Goal: Transaction & Acquisition: Purchase product/service

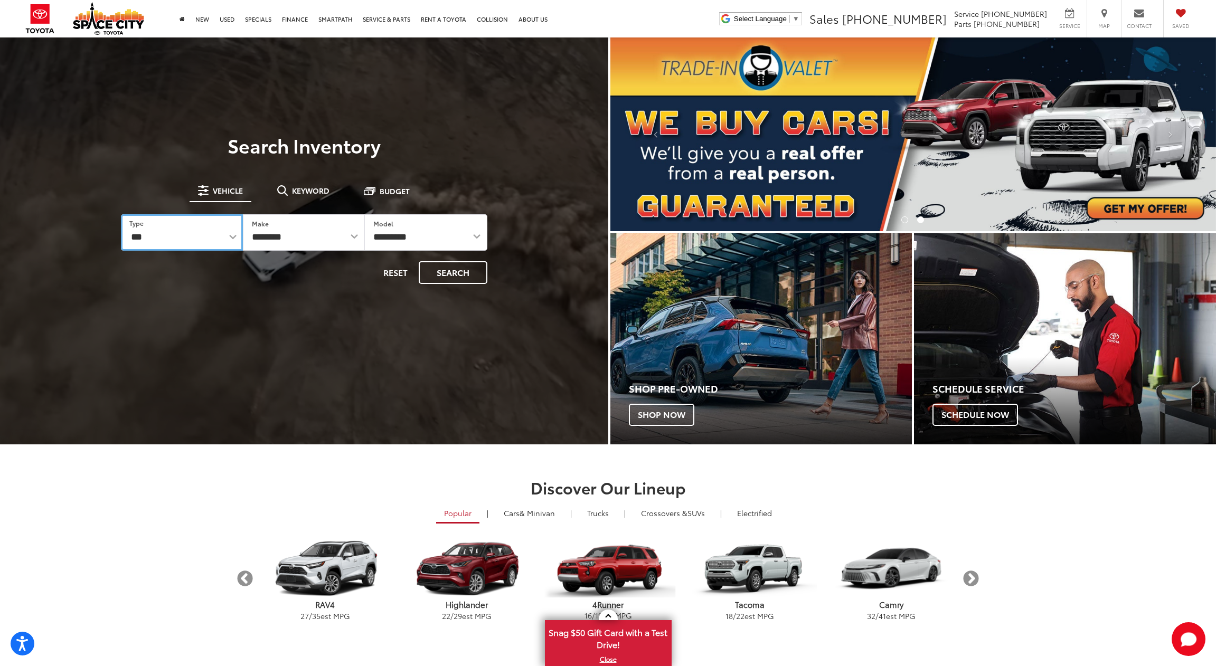
select select "********"
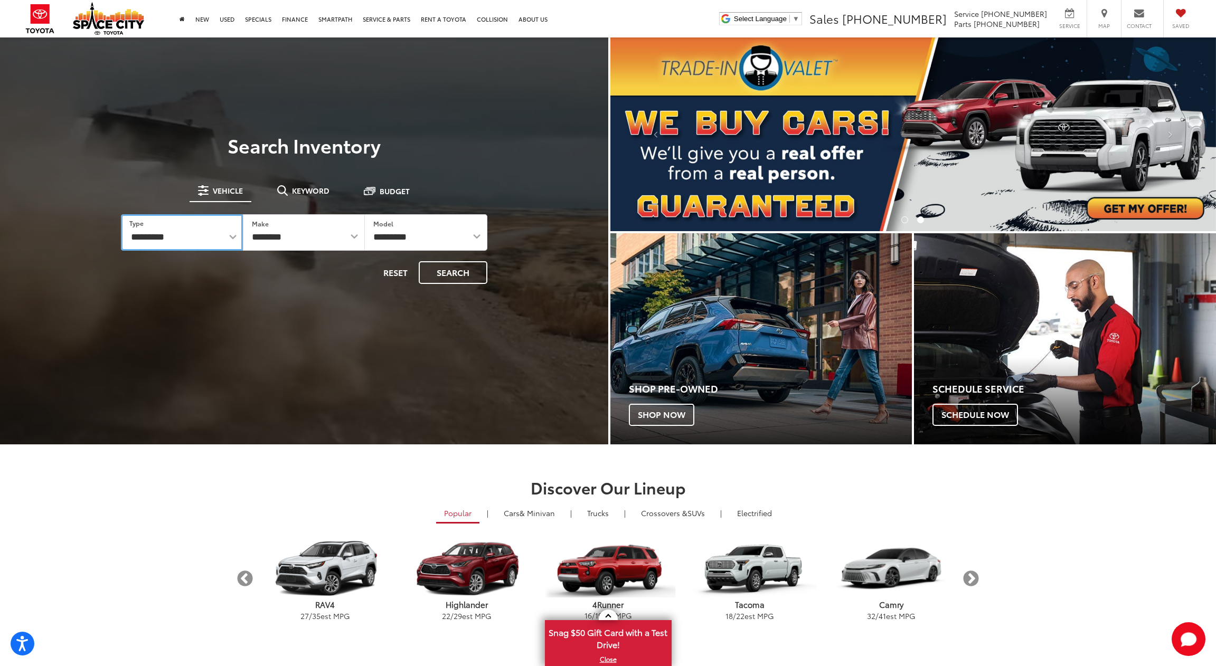
select select "******"
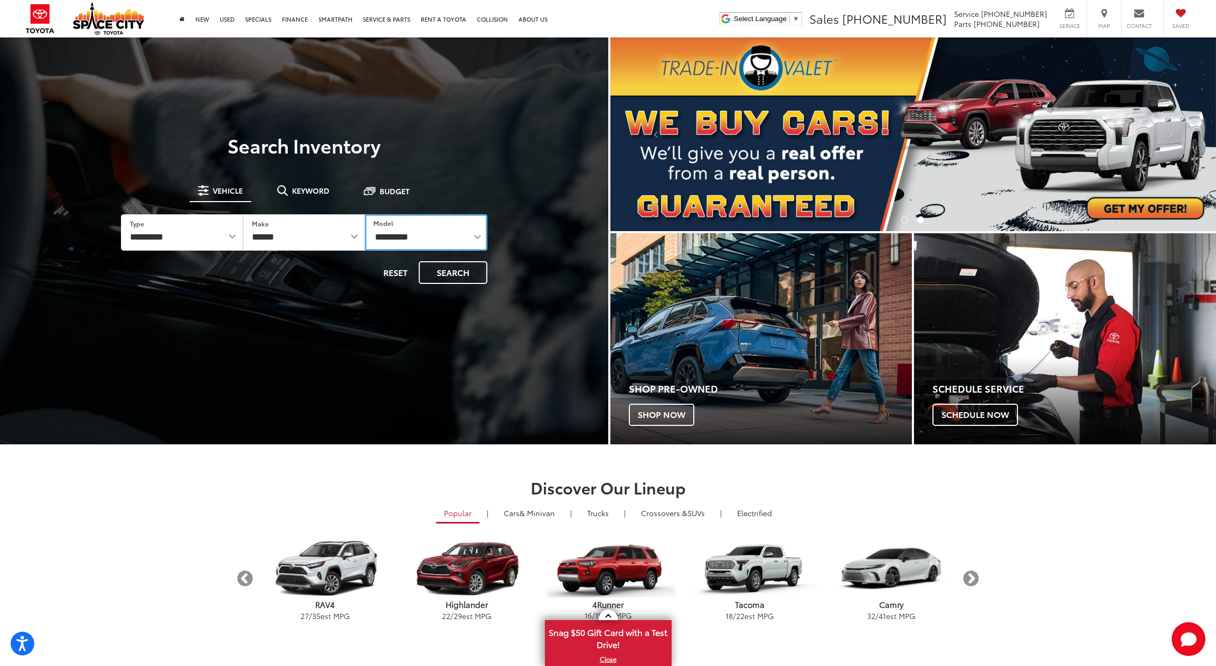
select select "****"
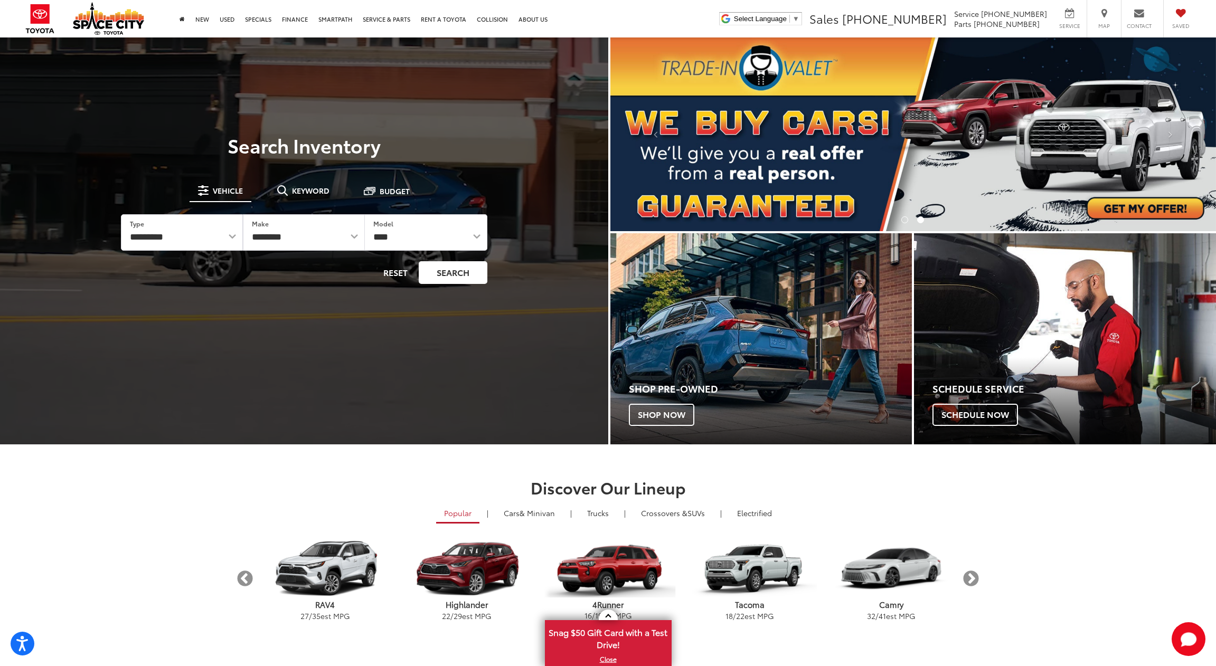
click at [442, 279] on button "Search" at bounding box center [453, 272] width 69 height 23
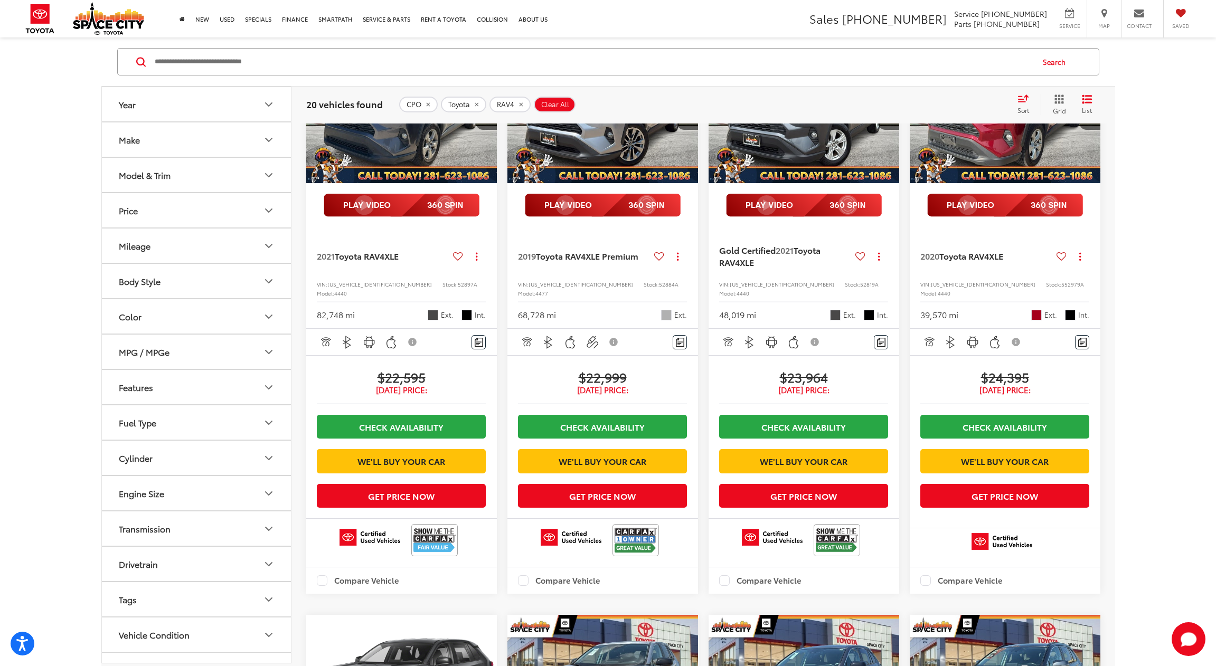
scroll to position [192, 0]
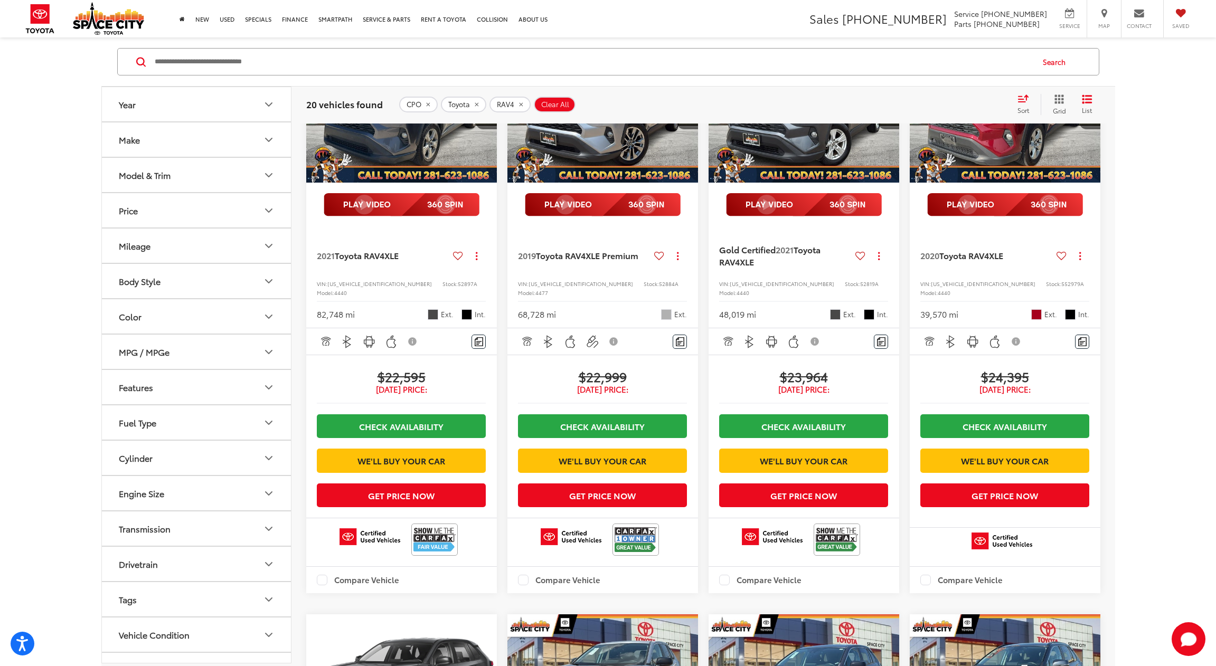
click at [251, 108] on button "Year" at bounding box center [197, 104] width 190 height 34
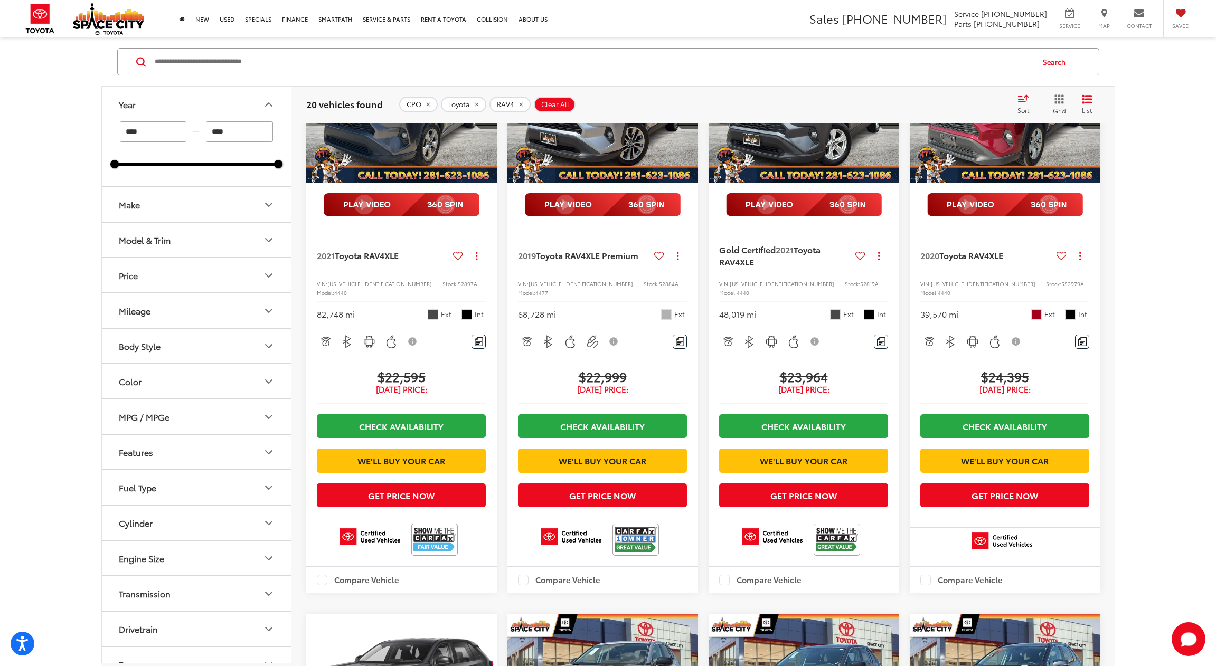
click at [171, 130] on input "****" at bounding box center [153, 131] width 67 height 21
click at [217, 169] on div "**** — **** 2019 2025" at bounding box center [196, 153] width 189 height 65
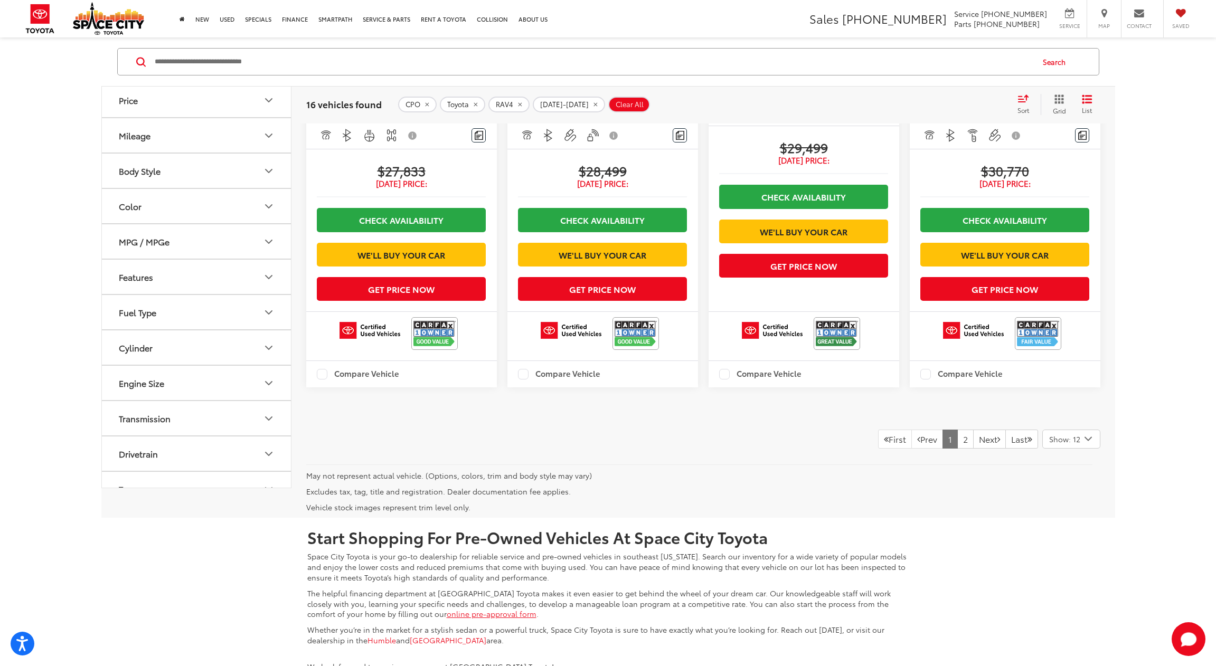
scroll to position [1550, 0]
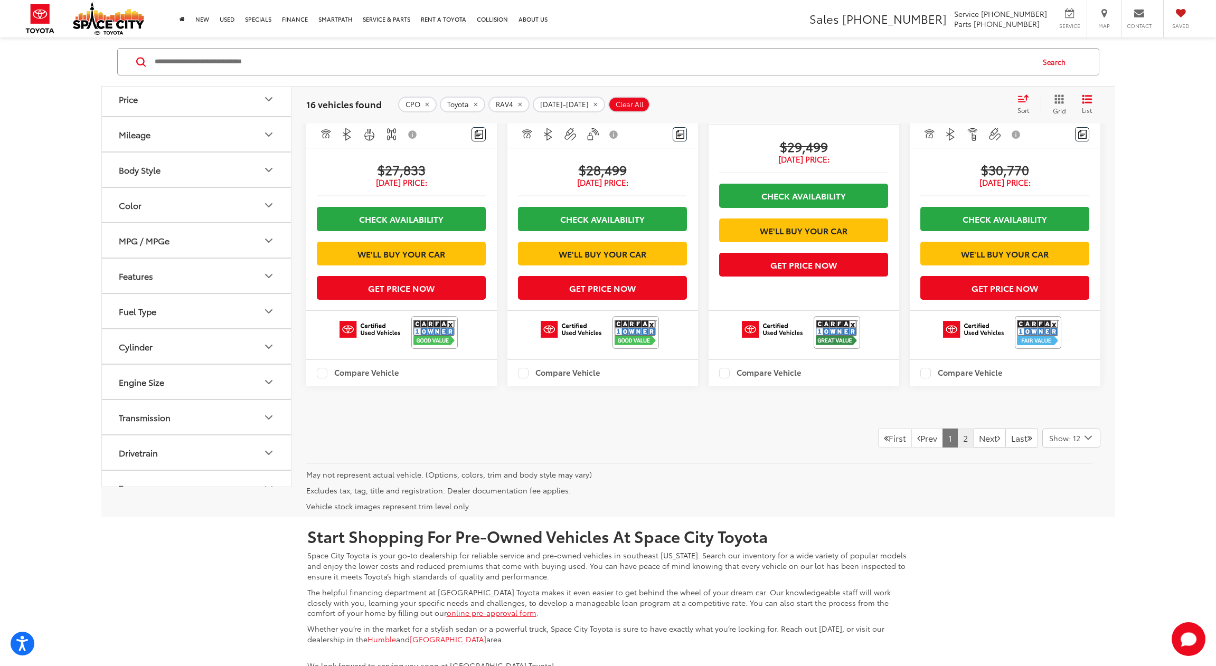
click at [957, 448] on link "2" at bounding box center [965, 438] width 16 height 19
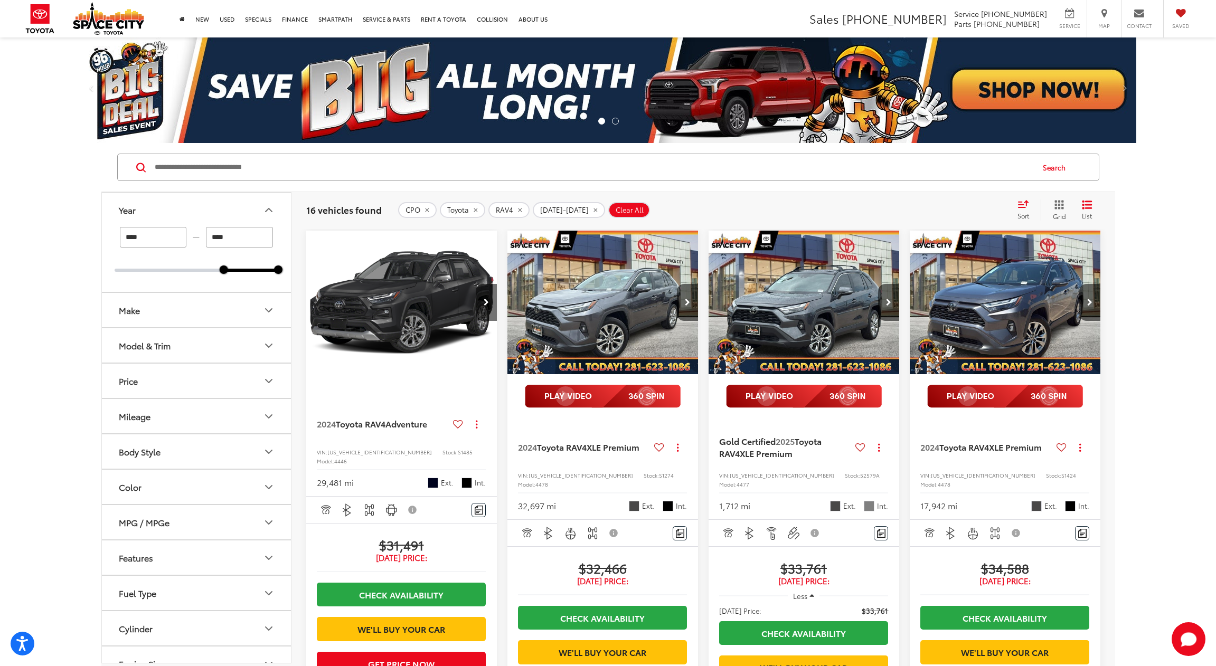
click at [619, 217] on button "Clear All" at bounding box center [629, 210] width 42 height 16
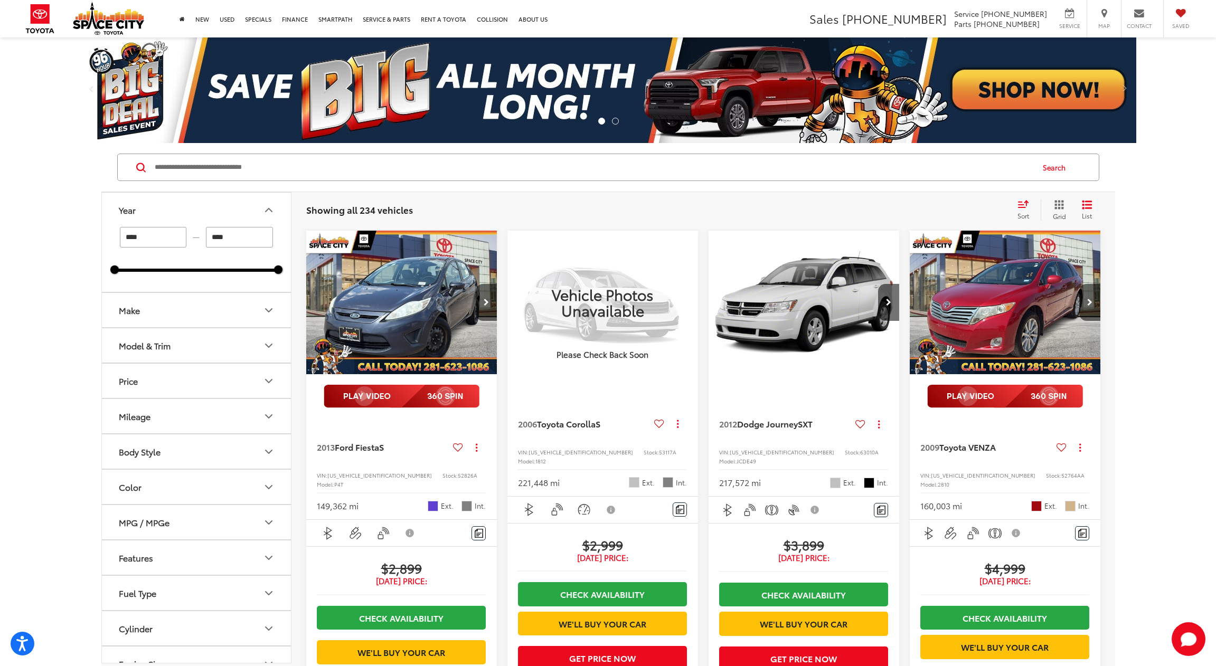
click at [260, 312] on button "Make" at bounding box center [197, 310] width 190 height 34
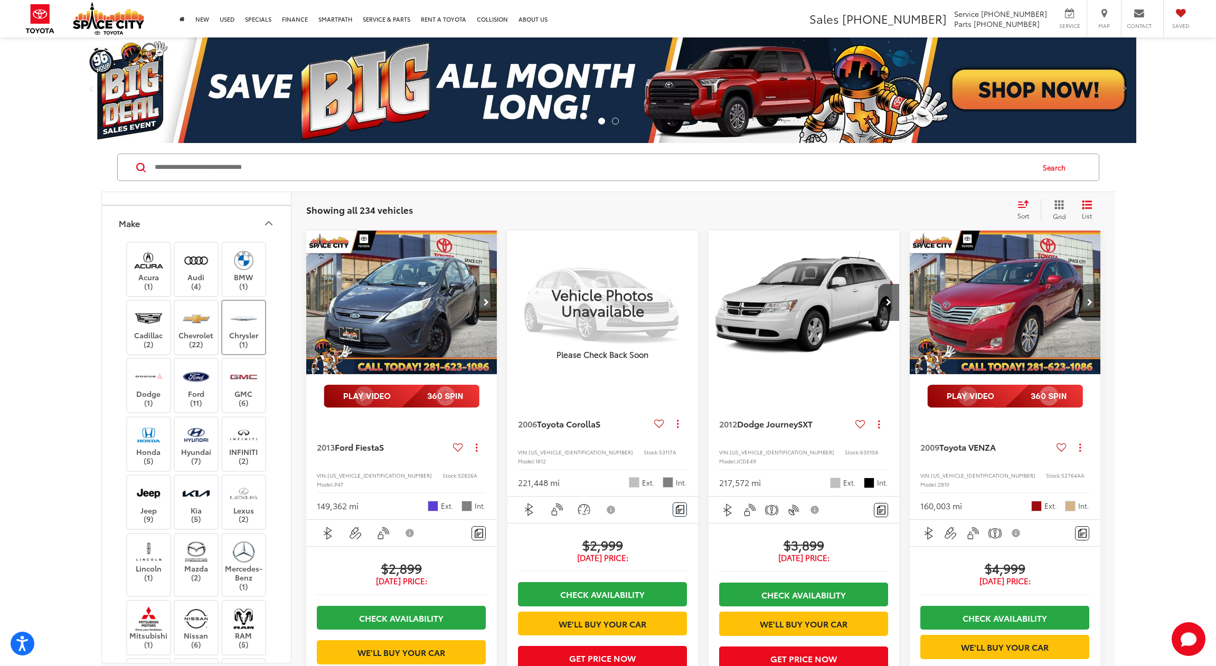
scroll to position [88, 0]
click at [243, 504] on label "Lexus (2)" at bounding box center [243, 501] width 43 height 43
type input "****"
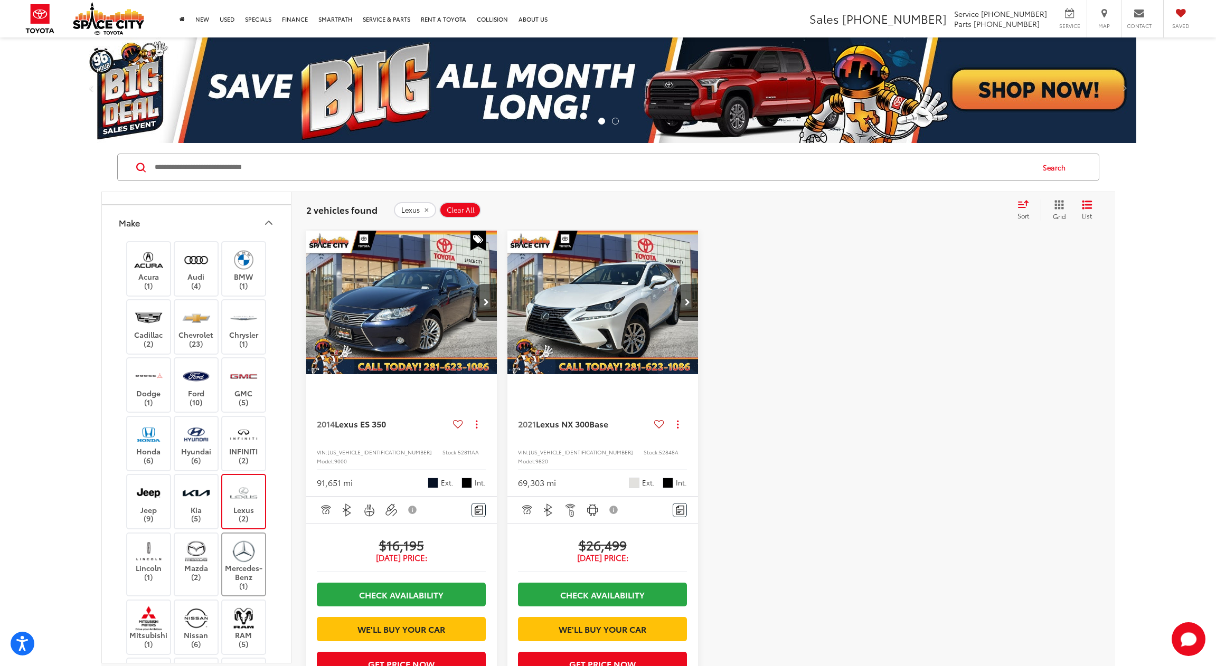
click at [238, 558] on img at bounding box center [243, 551] width 29 height 25
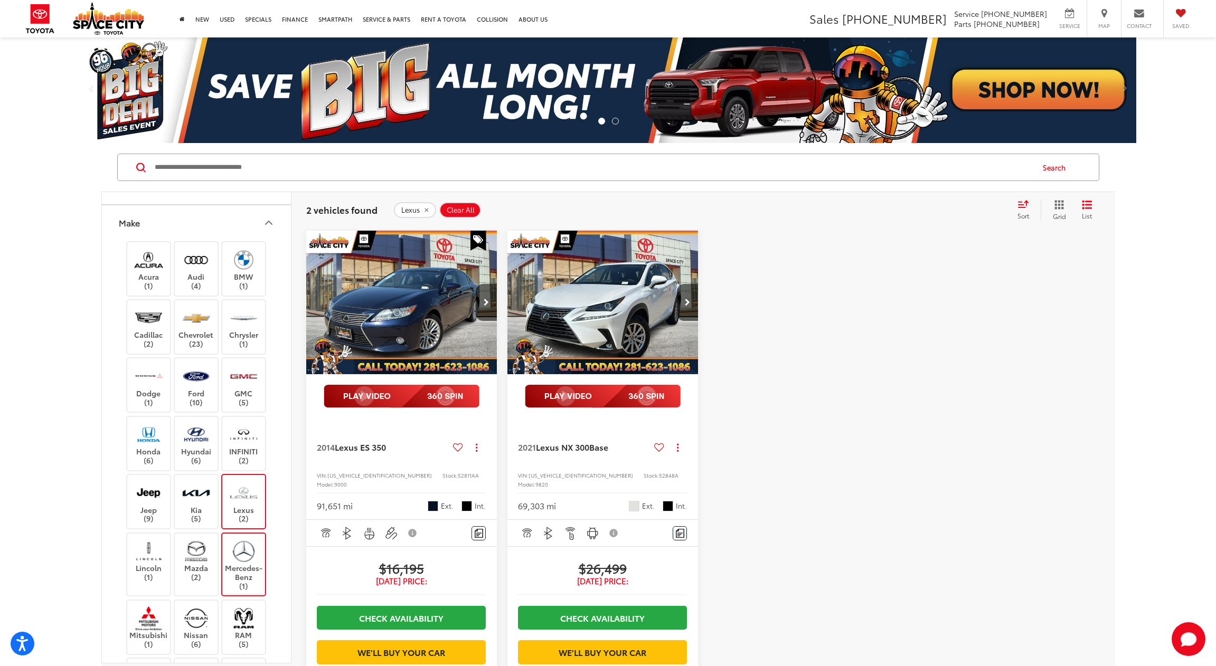
type input "****"
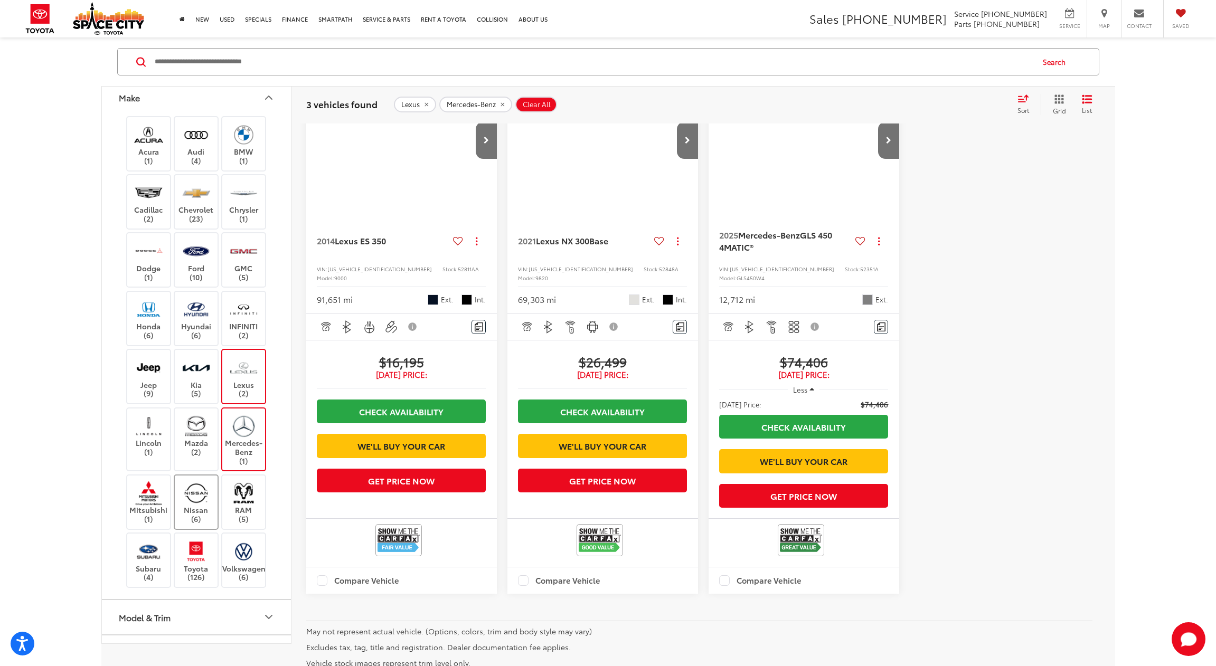
scroll to position [192, 0]
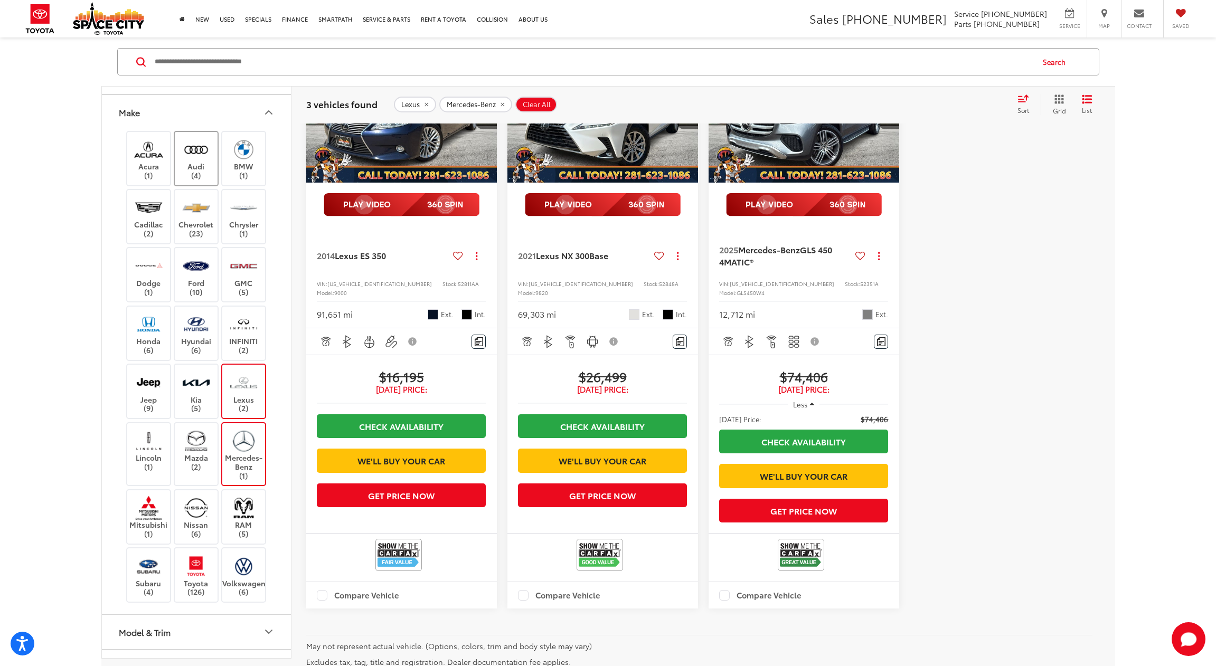
click at [206, 179] on label "Audi (4)" at bounding box center [196, 158] width 43 height 43
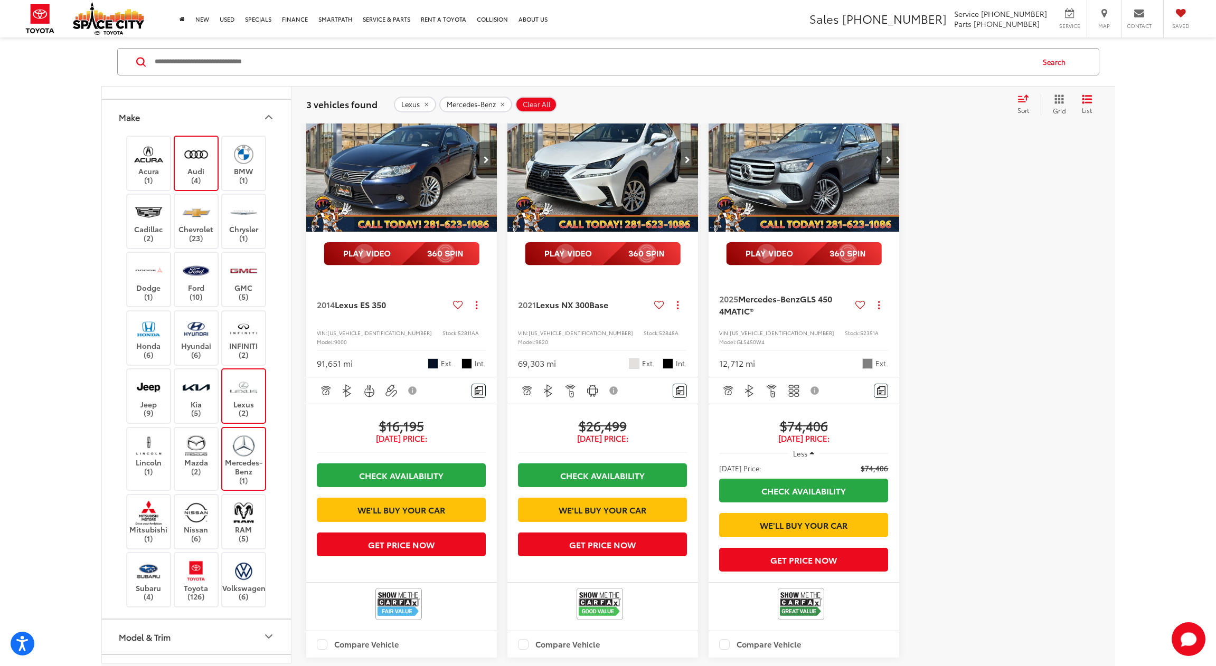
scroll to position [106, 0]
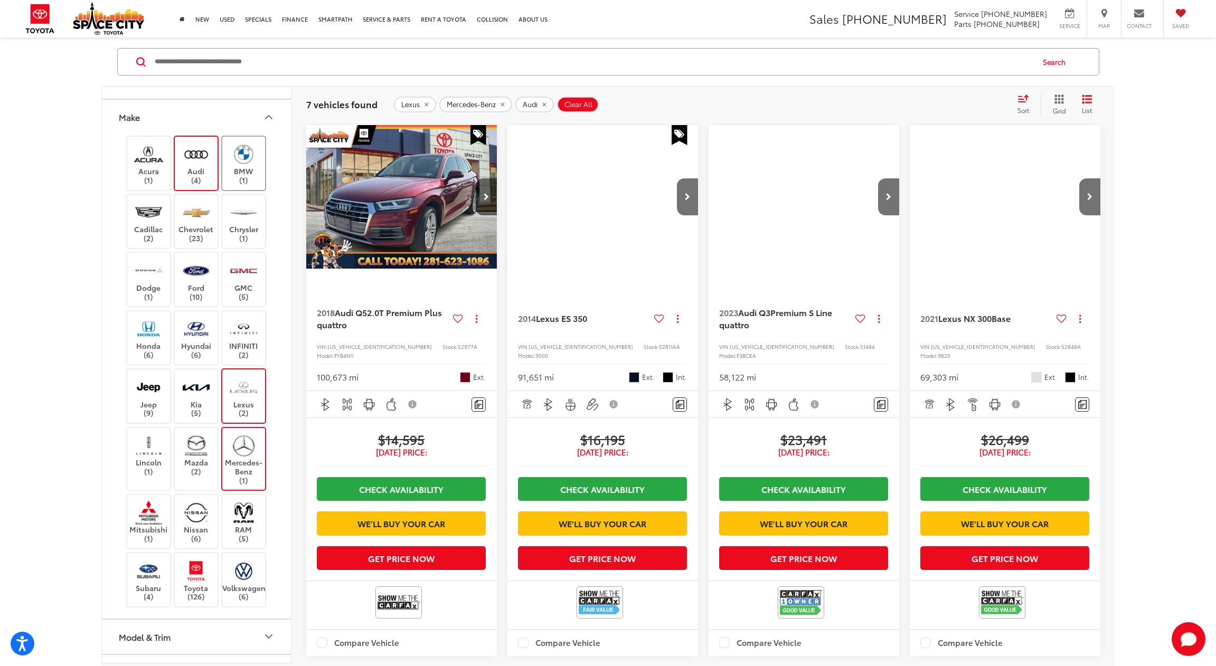
click at [247, 174] on label "BMW (1)" at bounding box center [243, 163] width 43 height 43
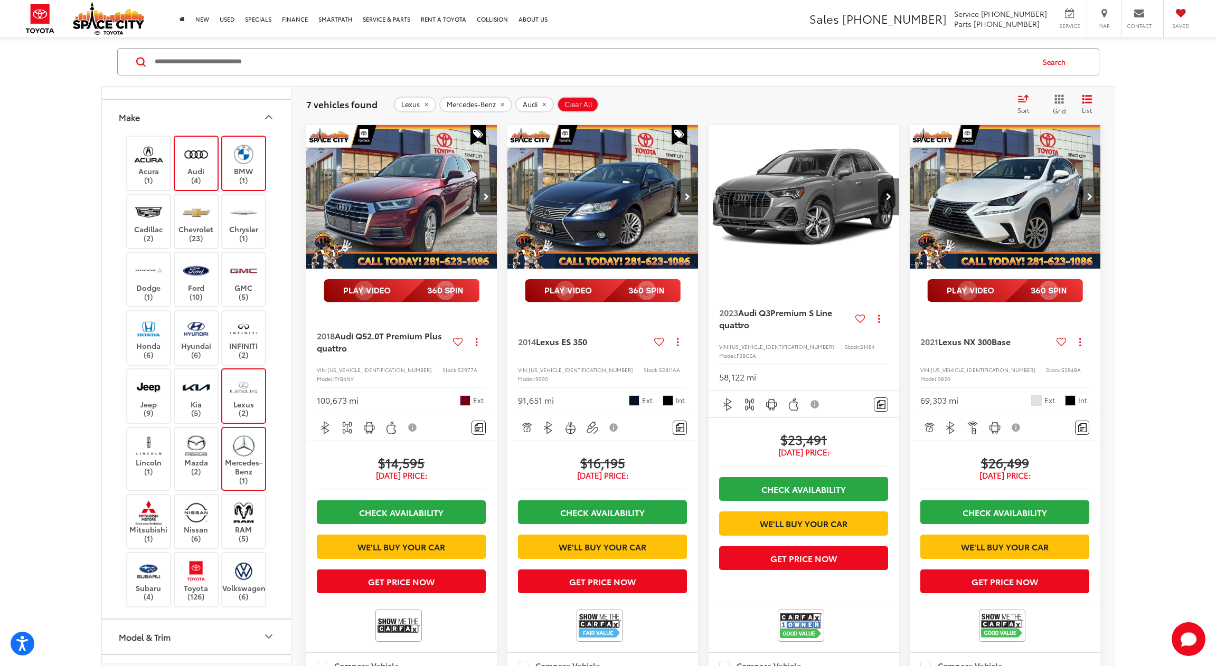
type input "****"
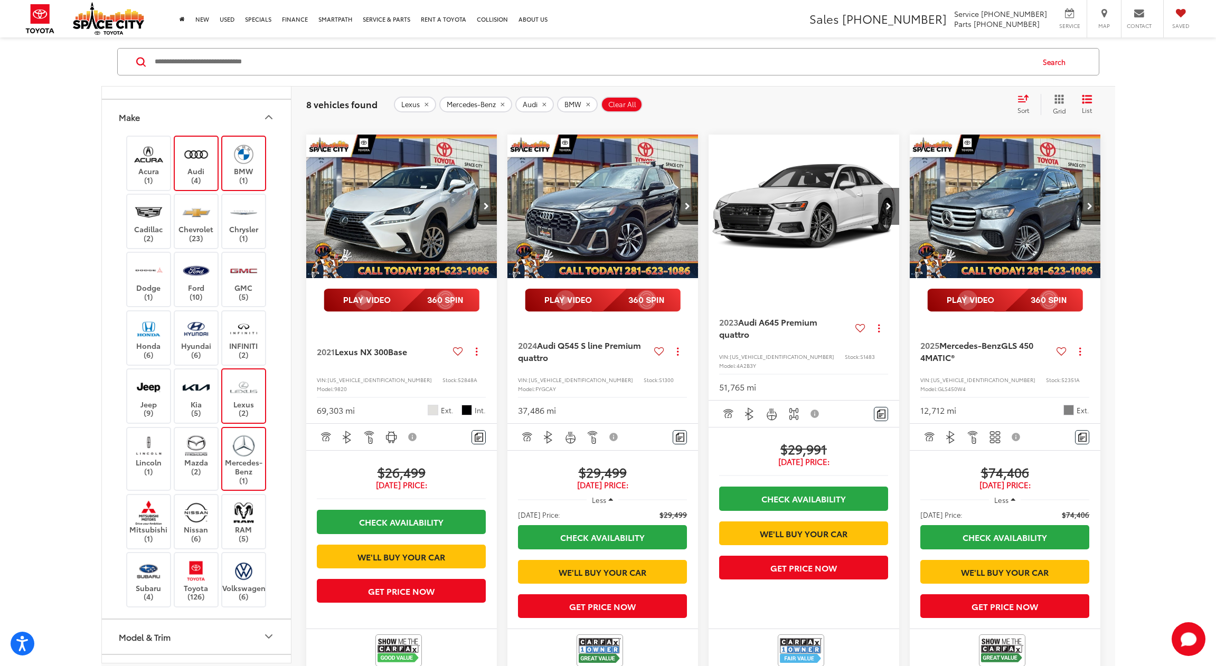
scroll to position [673, 0]
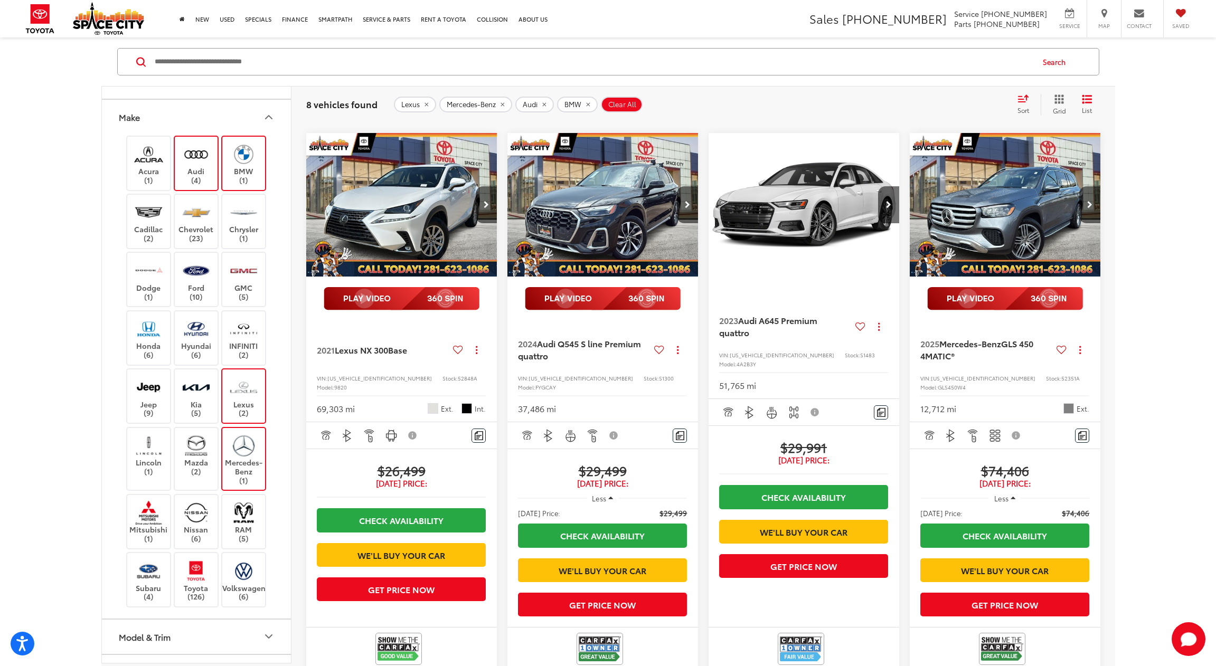
click at [563, 245] on img "2024 Audi Q5 45 S line Premium quattro 0" at bounding box center [603, 205] width 192 height 144
click at [980, 216] on img "2025 Mercedes-Benz GLS-Class GLS 450 4MATIC® 0" at bounding box center [1005, 205] width 192 height 144
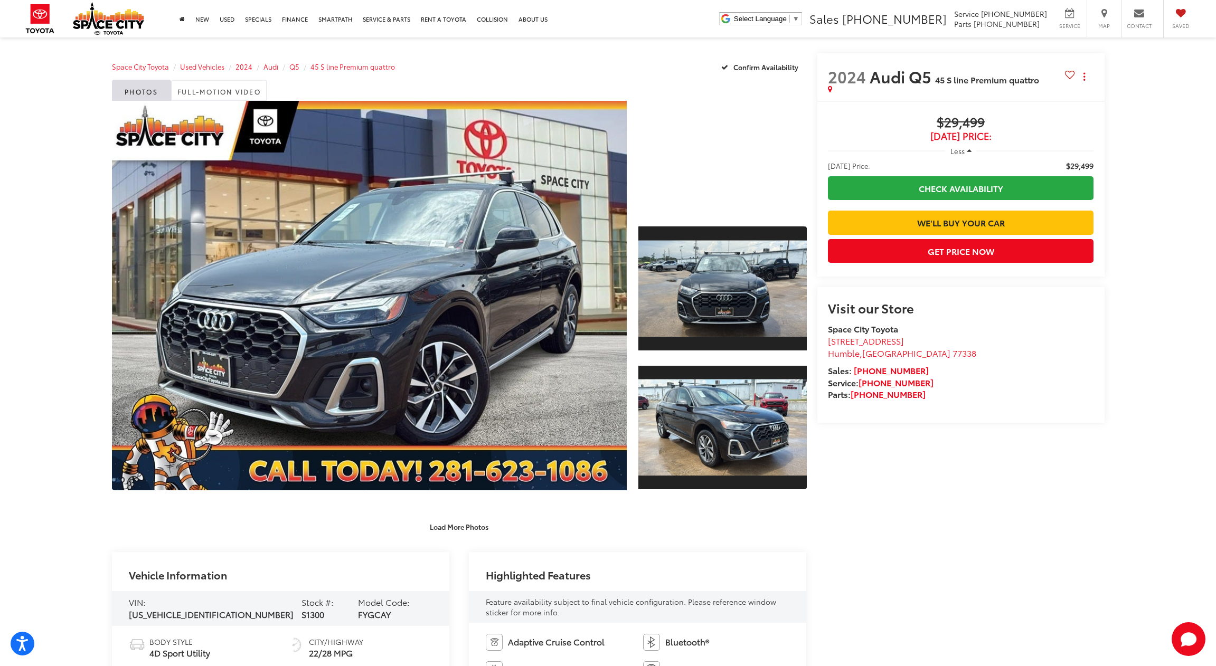
scroll to position [10, 0]
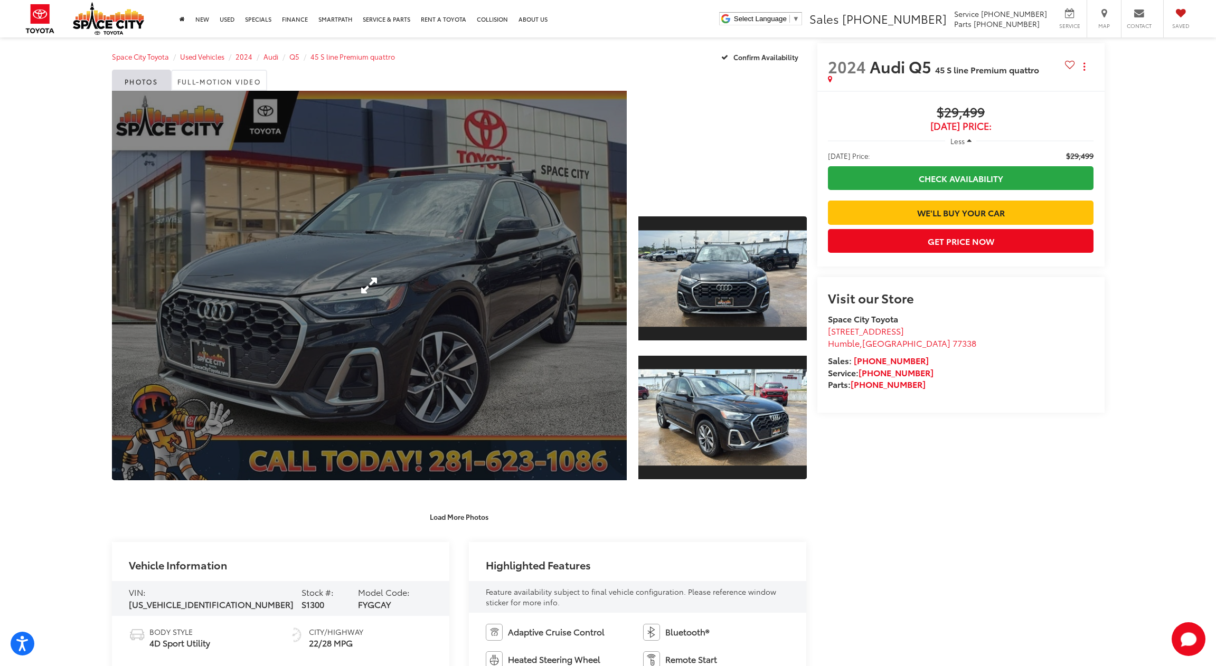
click at [378, 334] on link "Expand Photo 0" at bounding box center [369, 286] width 515 height 390
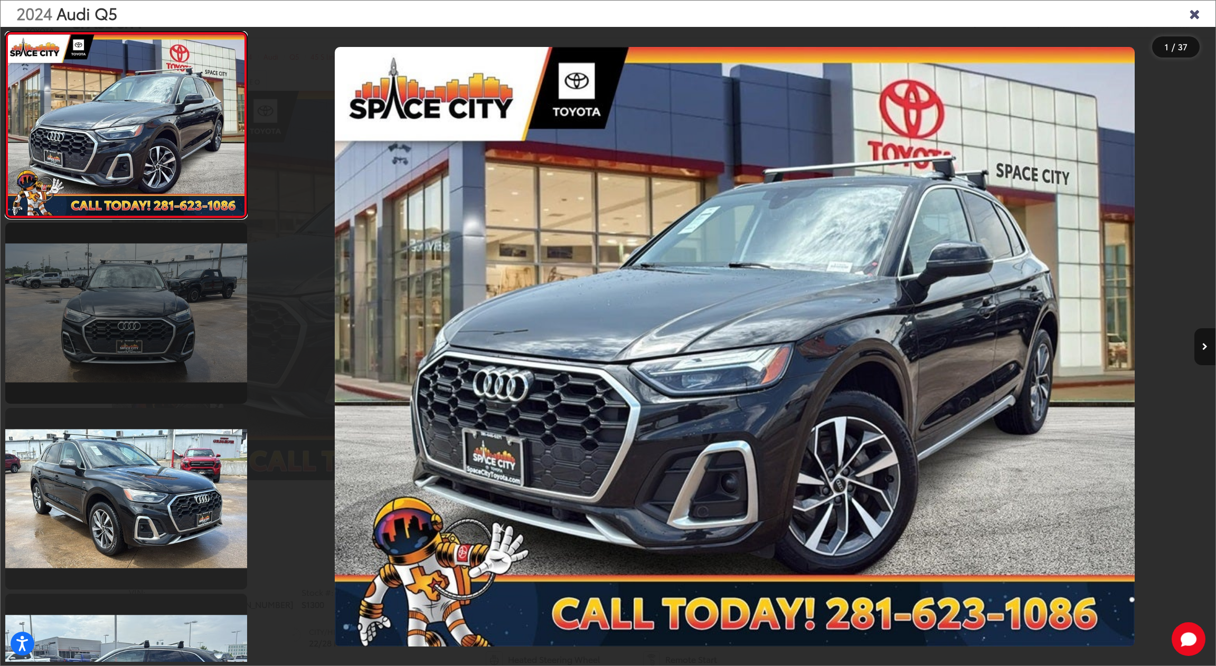
scroll to position [0, 0]
click at [184, 336] on link at bounding box center [126, 314] width 242 height 182
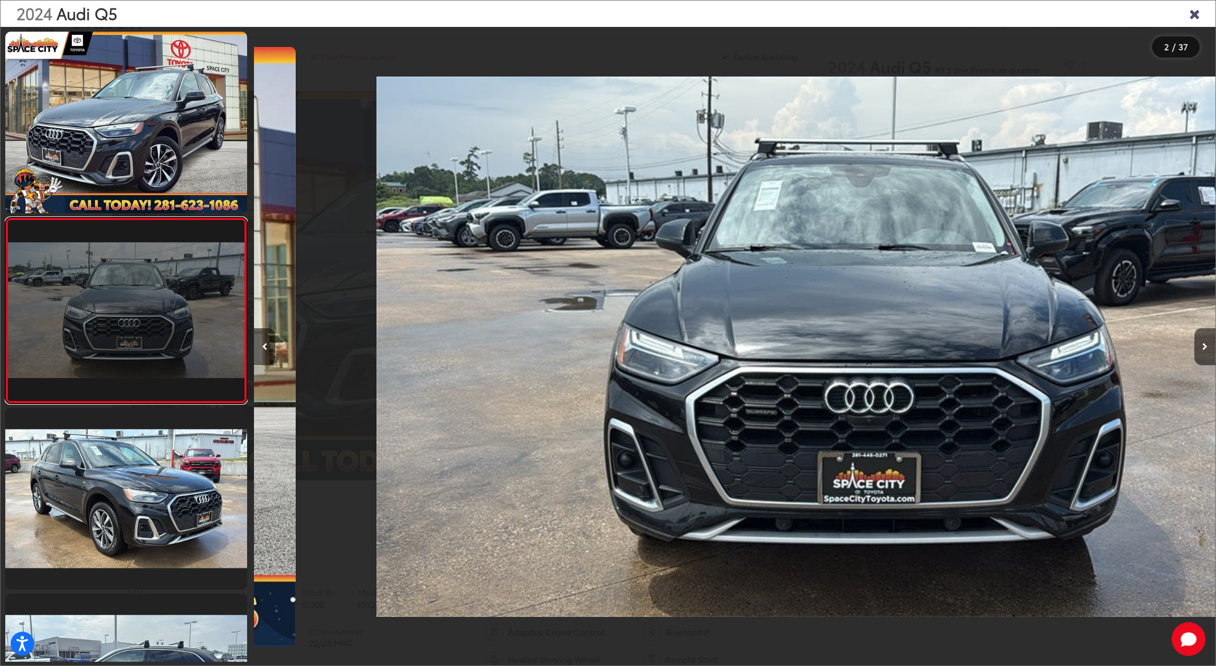
scroll to position [0, 961]
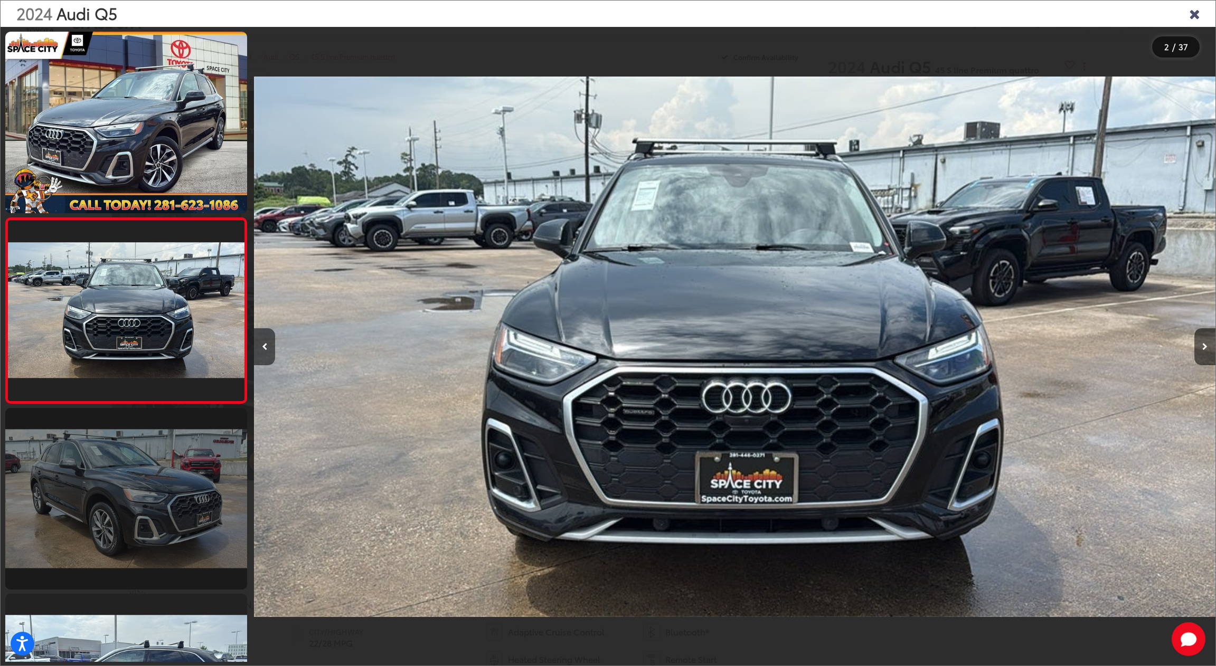
click at [115, 467] on link at bounding box center [126, 499] width 242 height 182
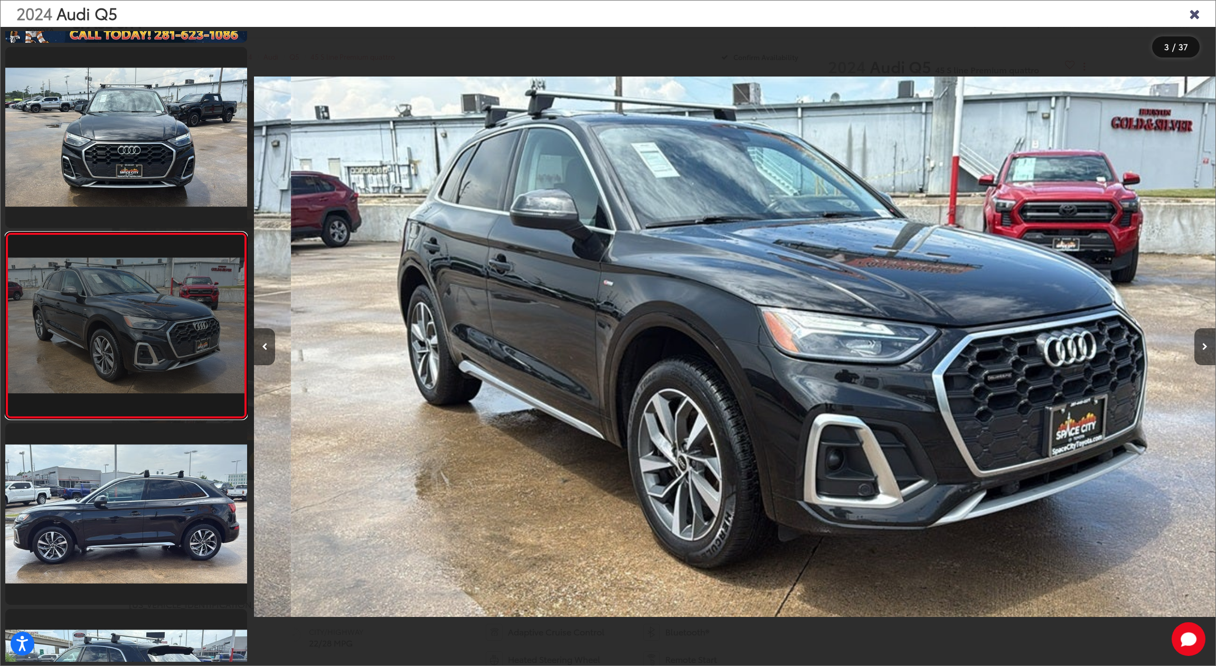
scroll to position [0, 1923]
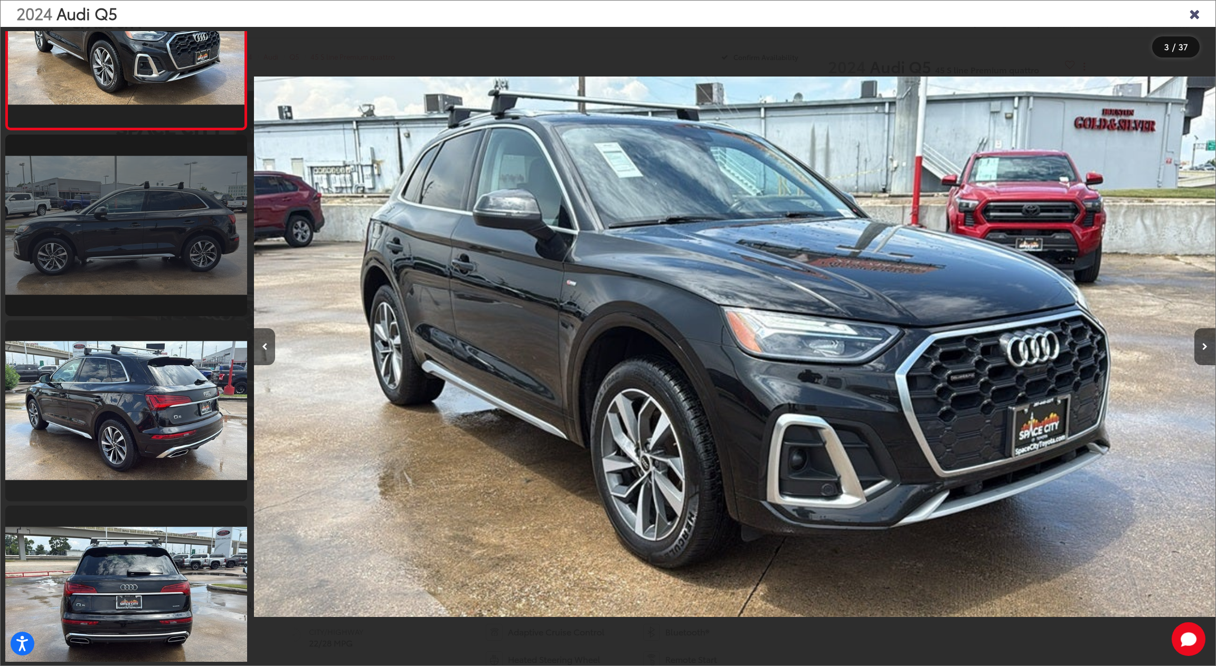
click at [139, 240] on link at bounding box center [126, 226] width 242 height 182
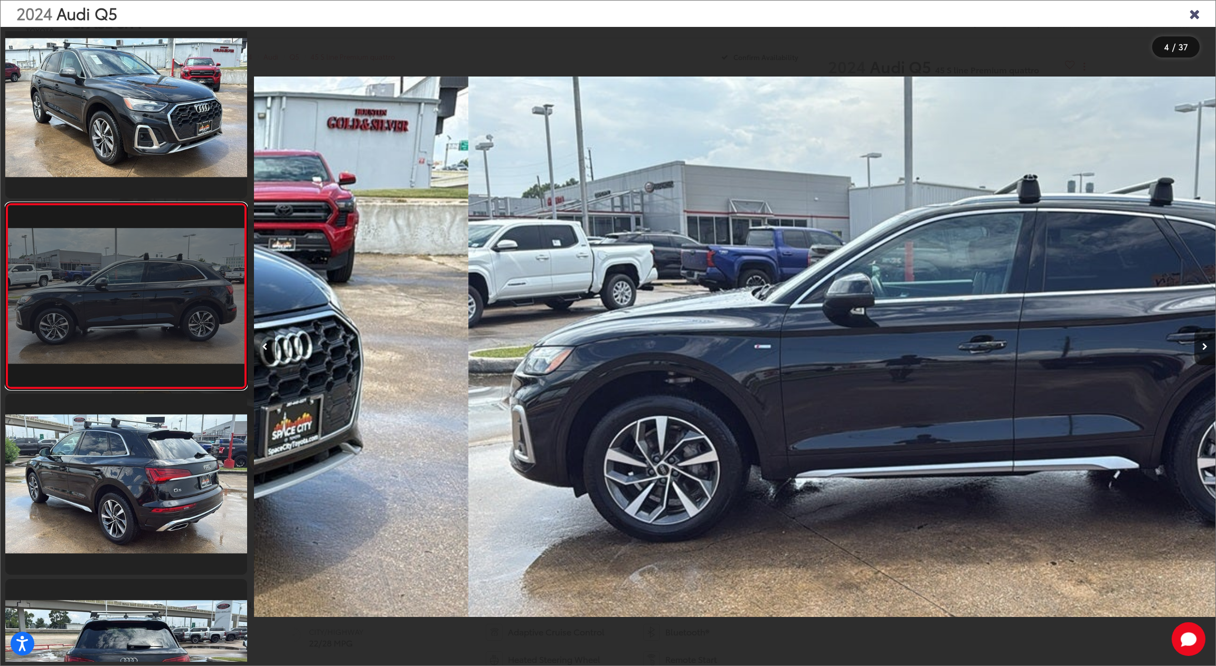
scroll to position [0, 2883]
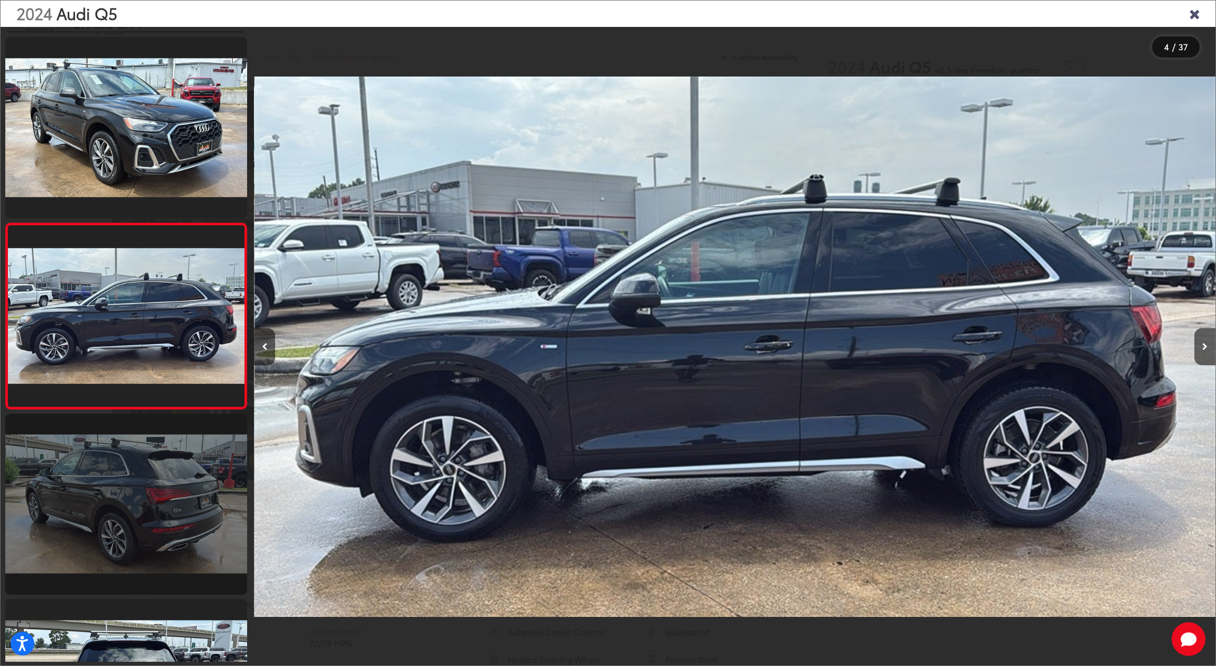
click at [111, 498] on link at bounding box center [126, 505] width 242 height 182
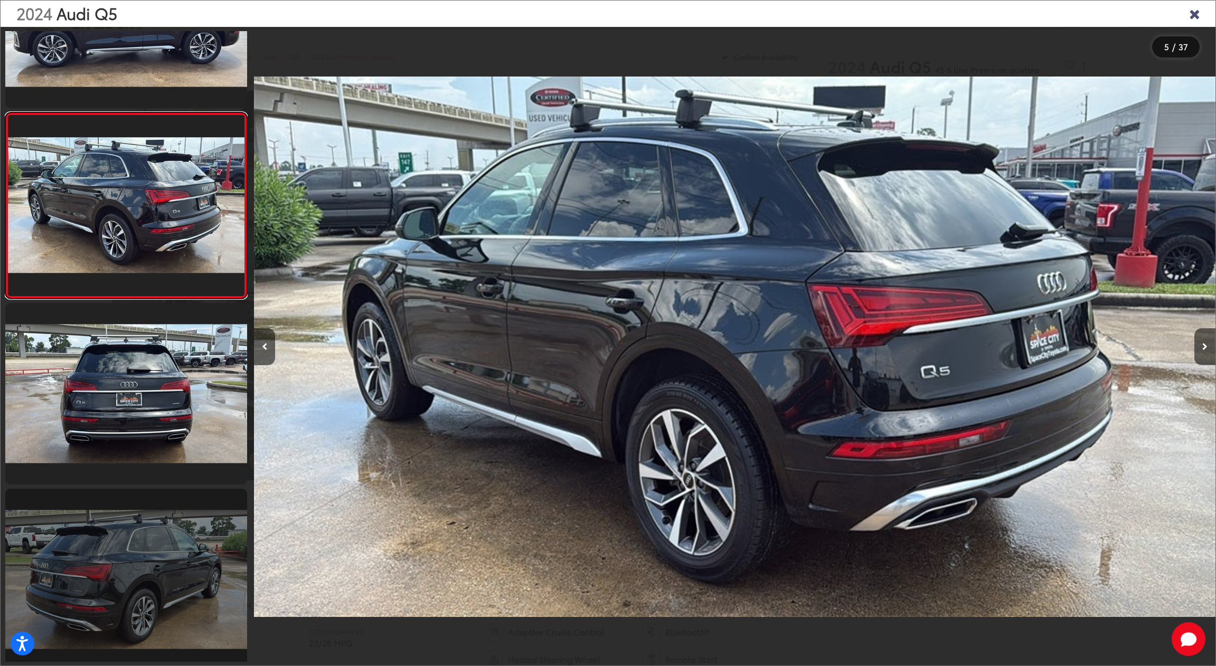
scroll to position [665, 0]
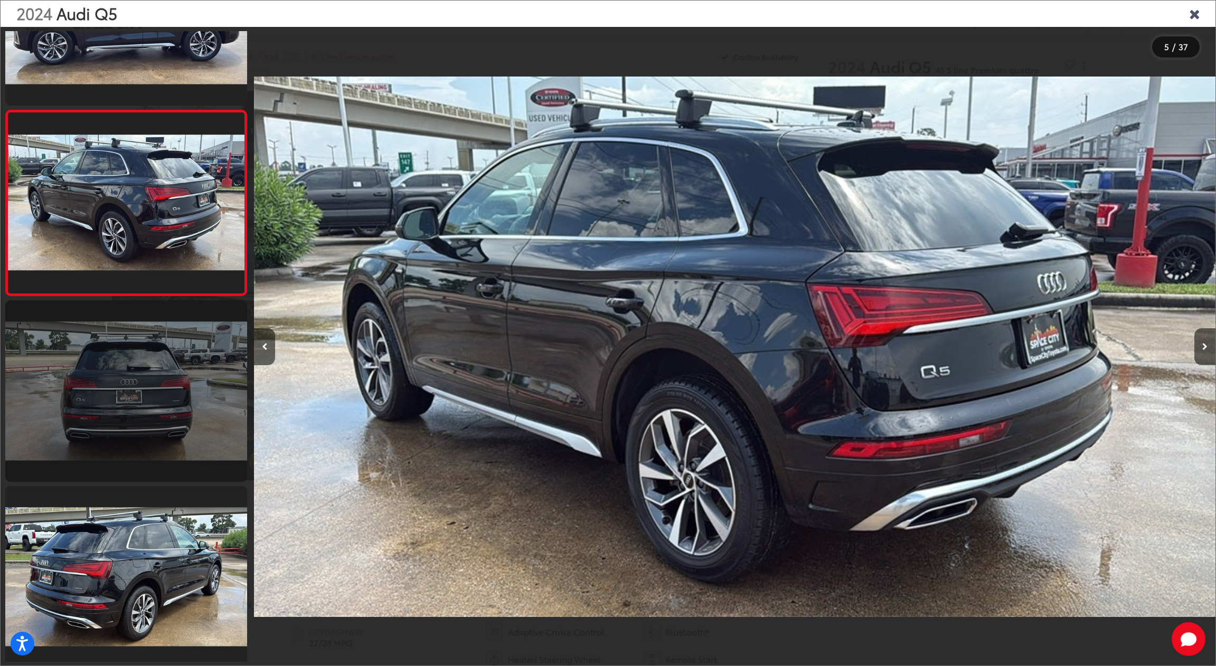
click at [133, 387] on link at bounding box center [126, 391] width 242 height 182
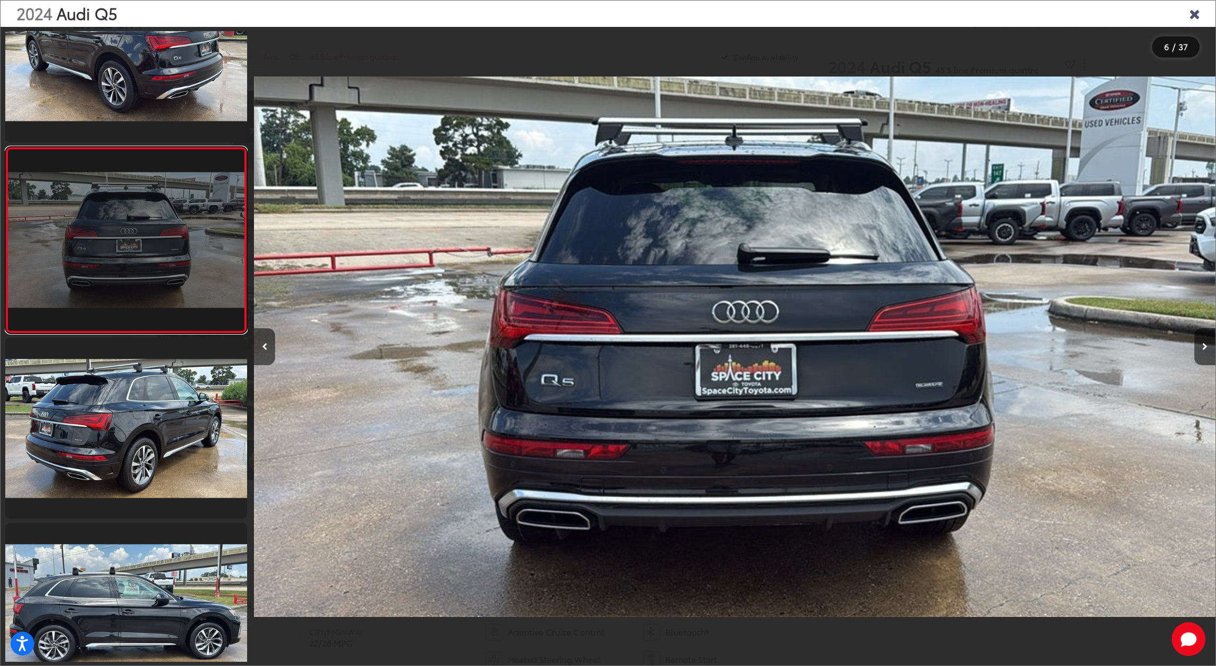
scroll to position [847, 0]
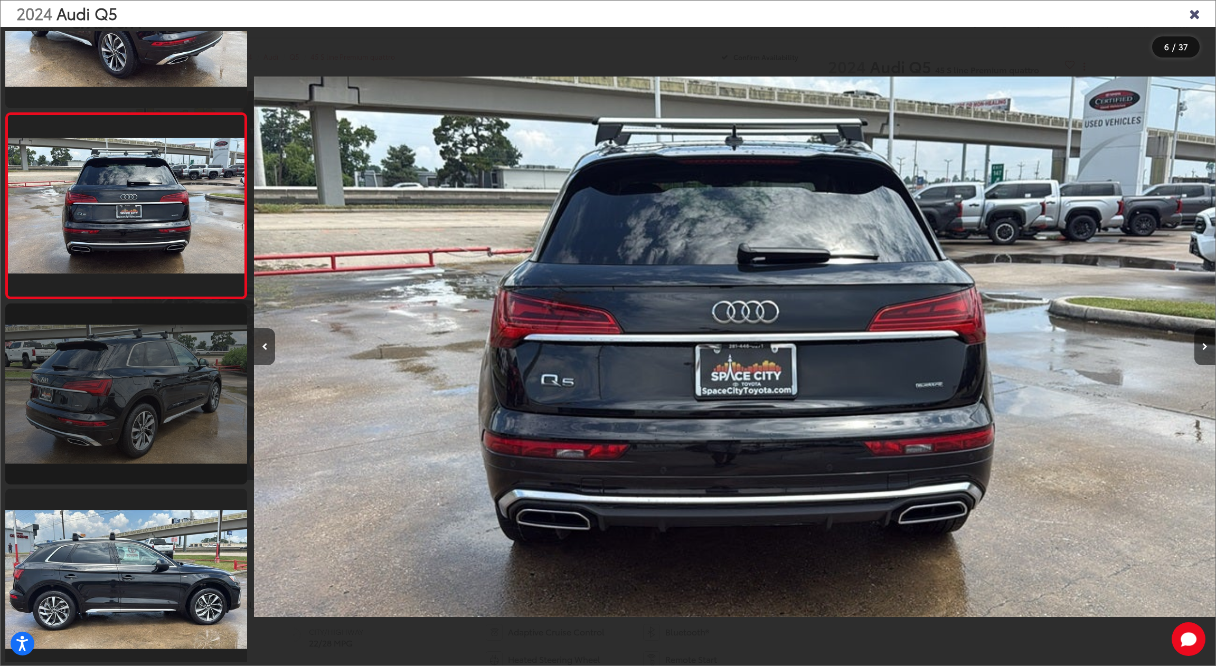
click at [134, 389] on link at bounding box center [126, 395] width 242 height 182
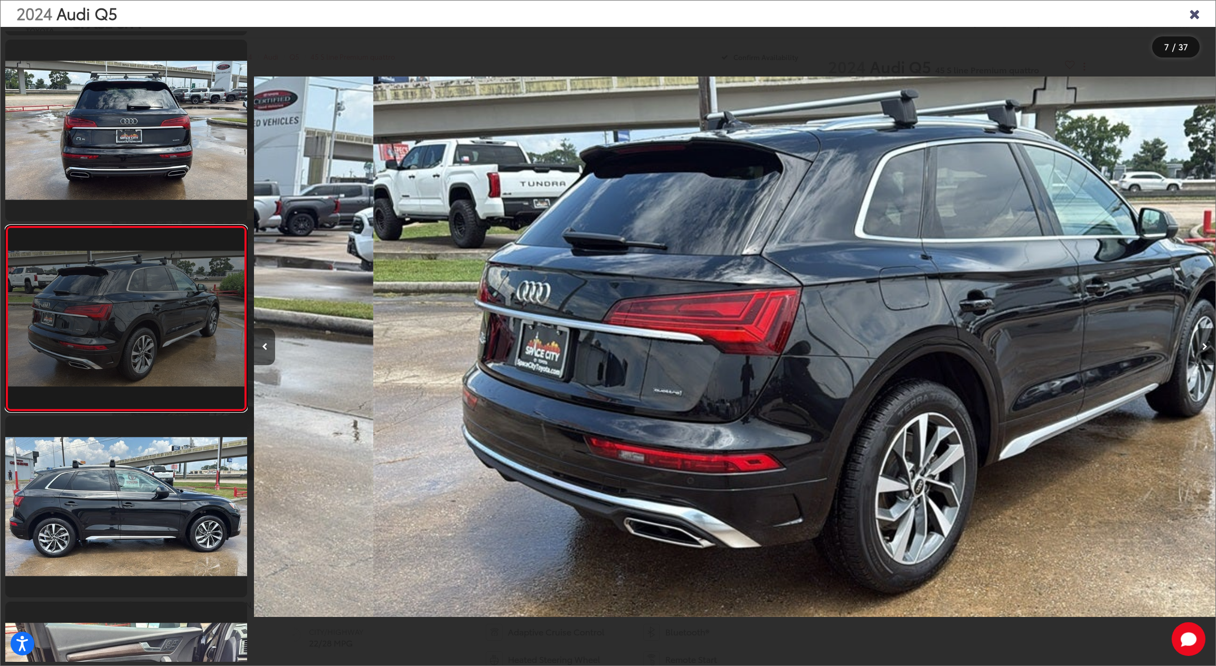
scroll to position [923, 0]
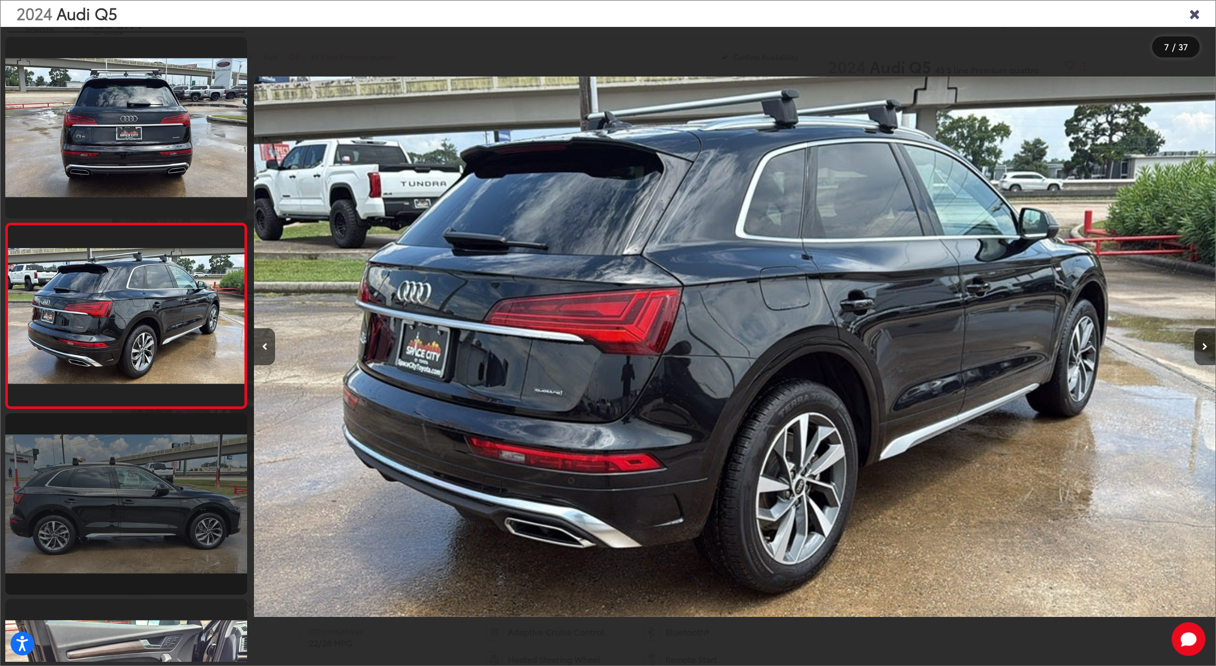
click at [143, 489] on link at bounding box center [126, 504] width 242 height 182
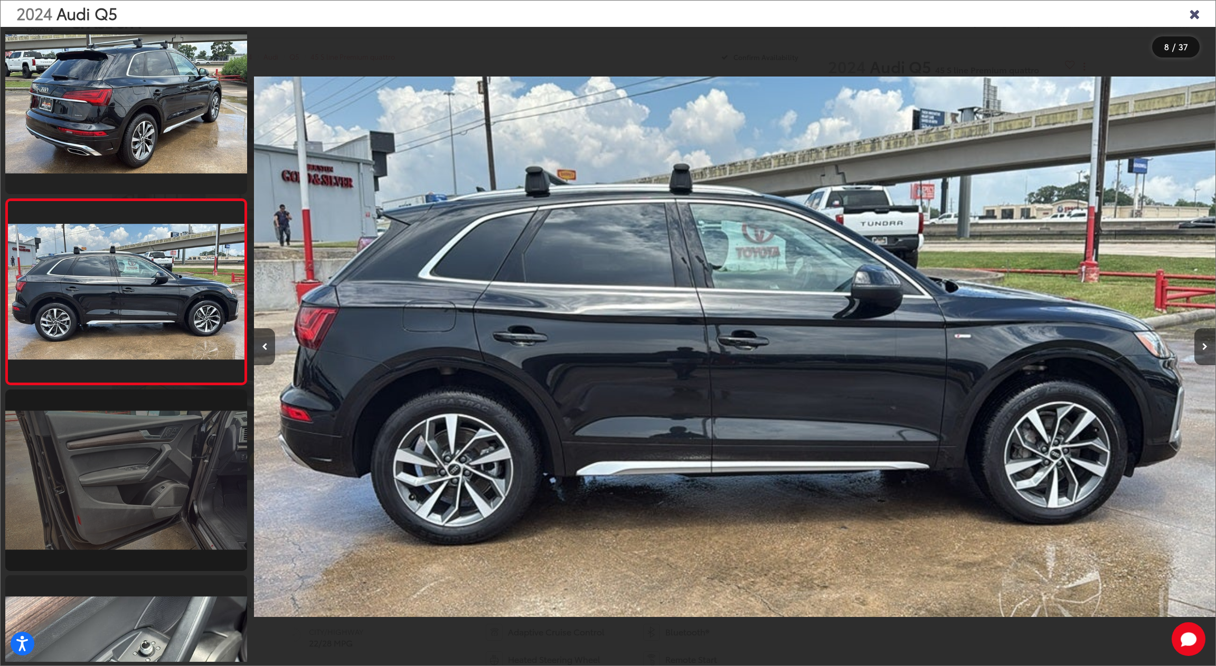
click at [143, 489] on link at bounding box center [126, 481] width 242 height 182
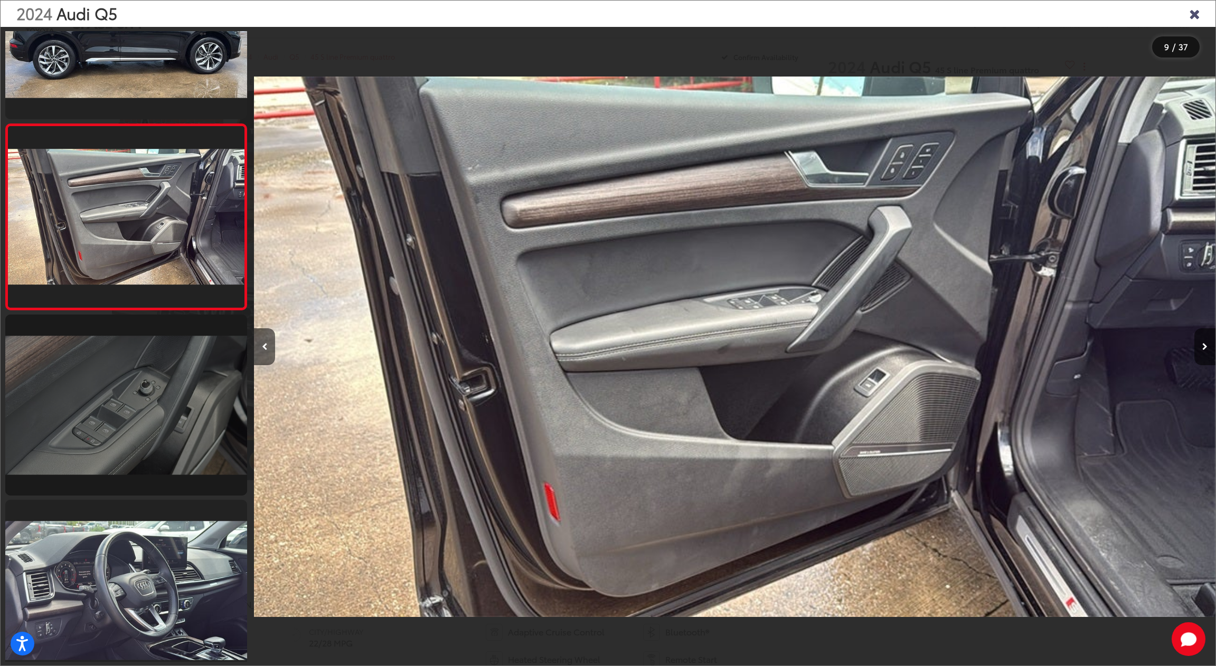
click at [128, 436] on link at bounding box center [126, 406] width 242 height 182
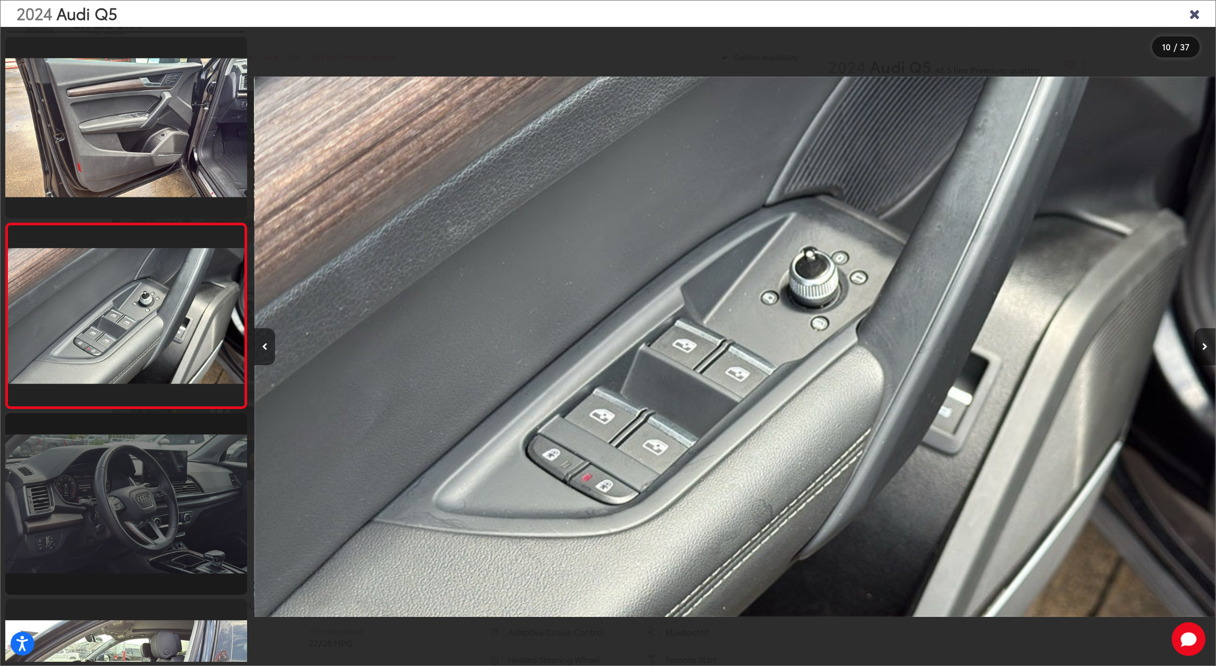
click at [117, 512] on link at bounding box center [126, 504] width 242 height 182
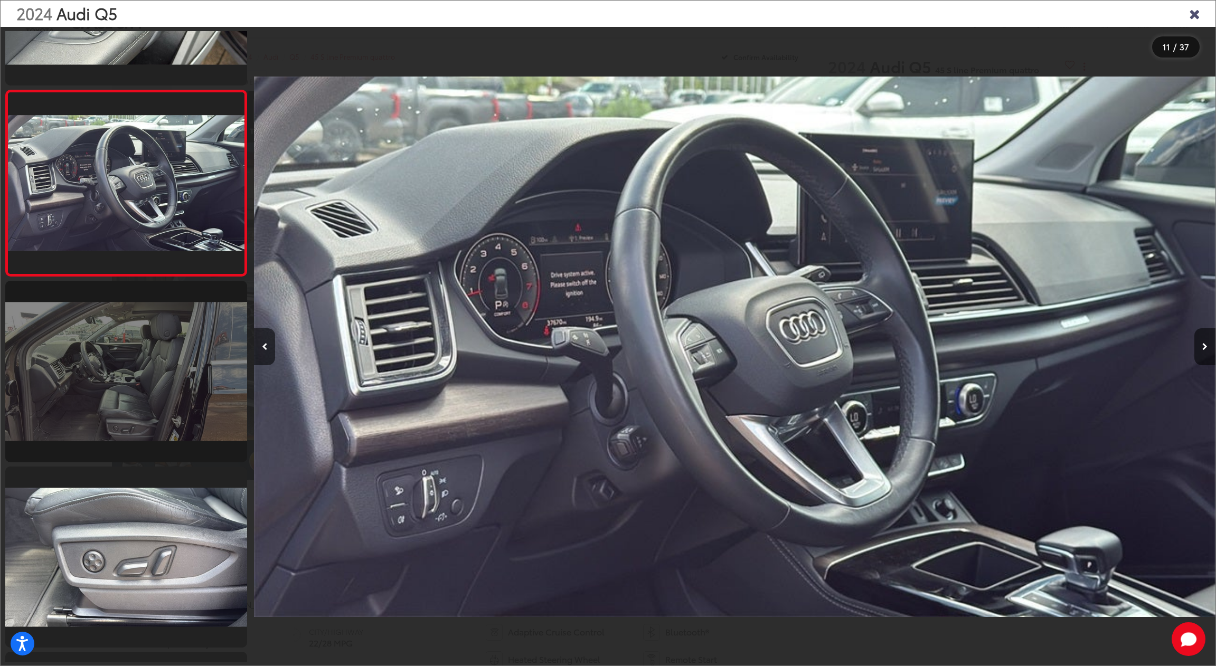
click at [117, 510] on link at bounding box center [126, 558] width 242 height 182
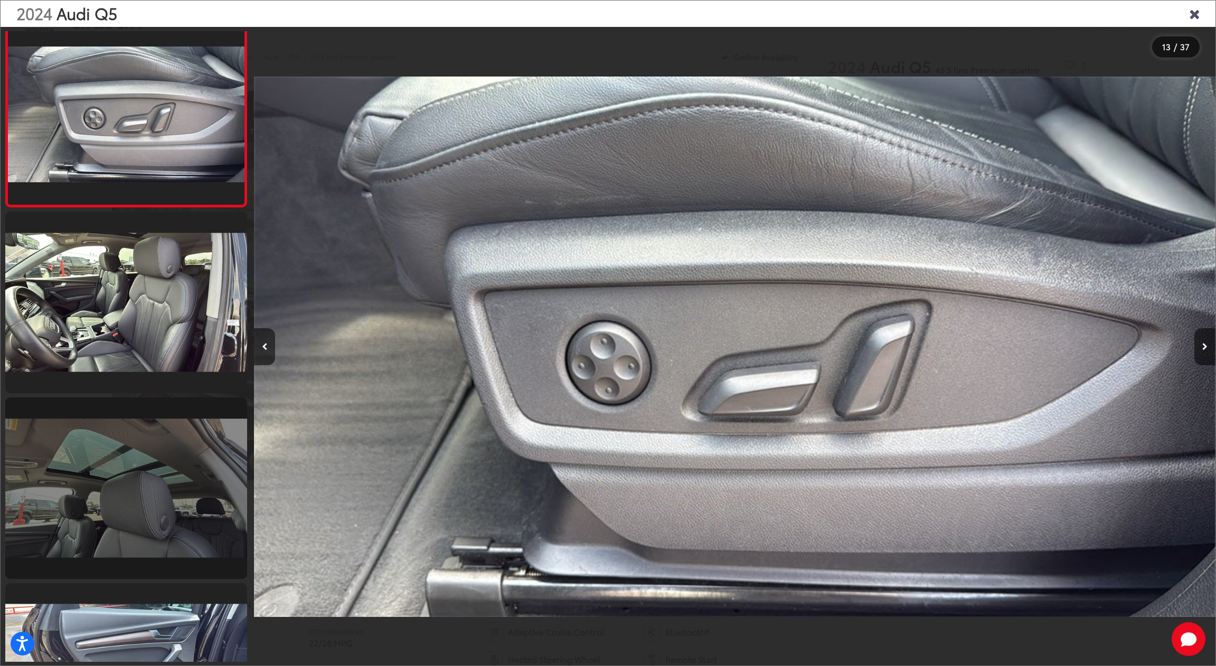
click at [118, 509] on link at bounding box center [126, 489] width 242 height 182
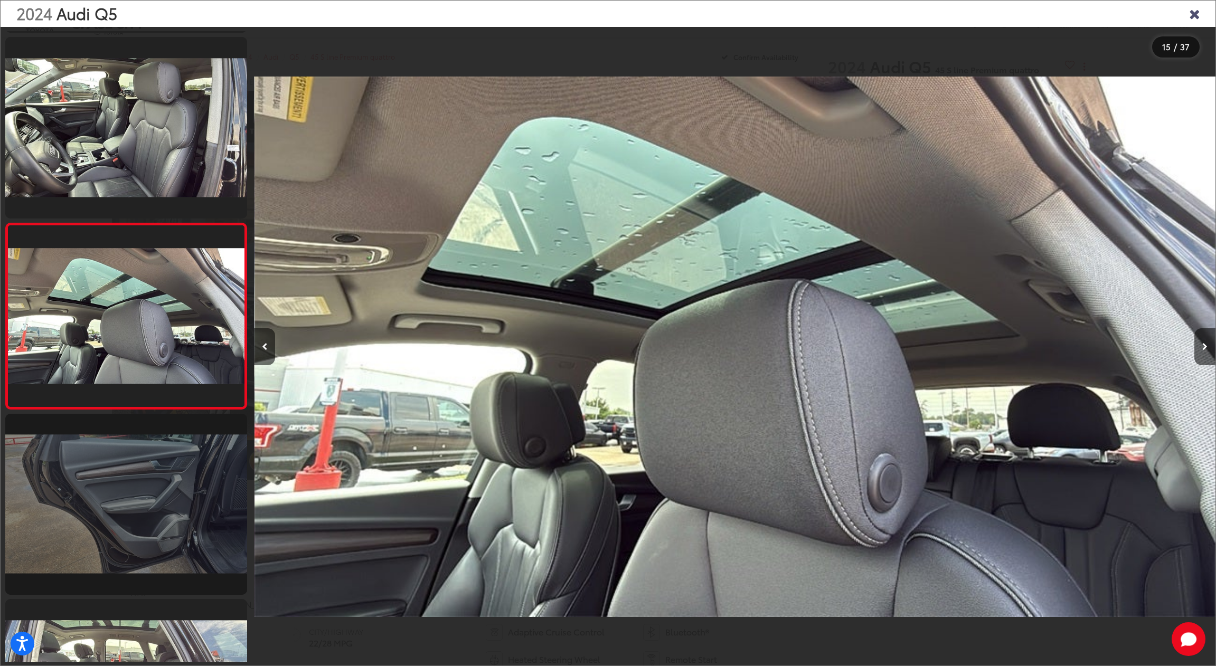
click at [118, 510] on link at bounding box center [126, 505] width 242 height 182
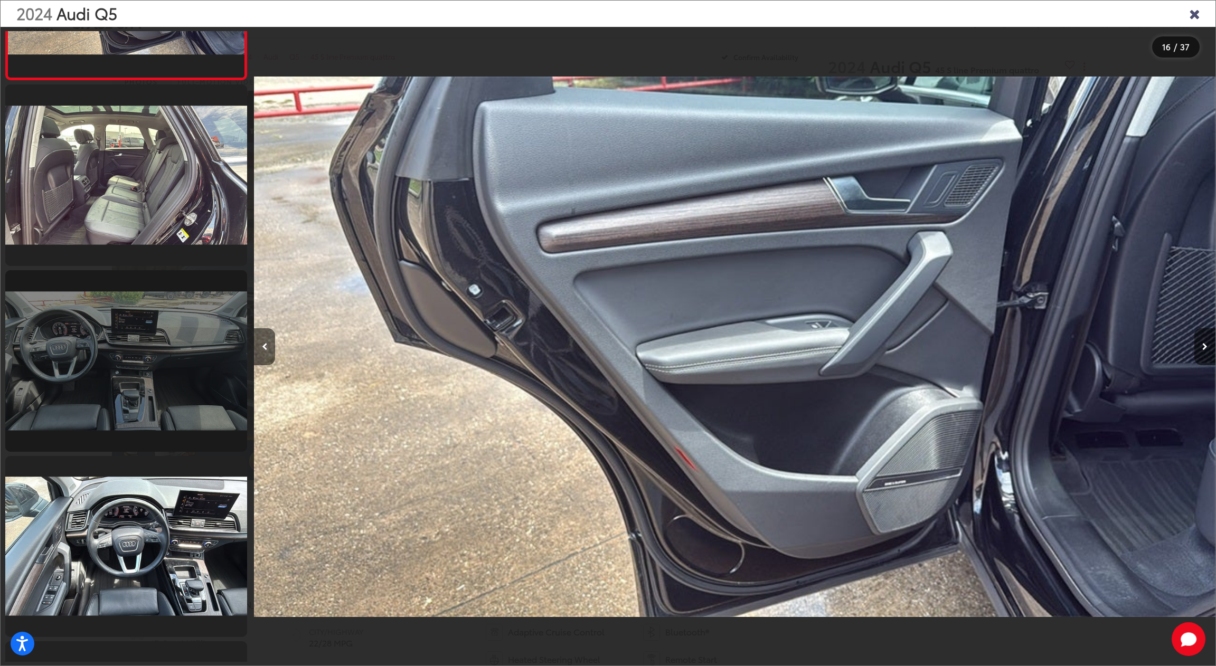
click at [152, 351] on link at bounding box center [126, 361] width 242 height 182
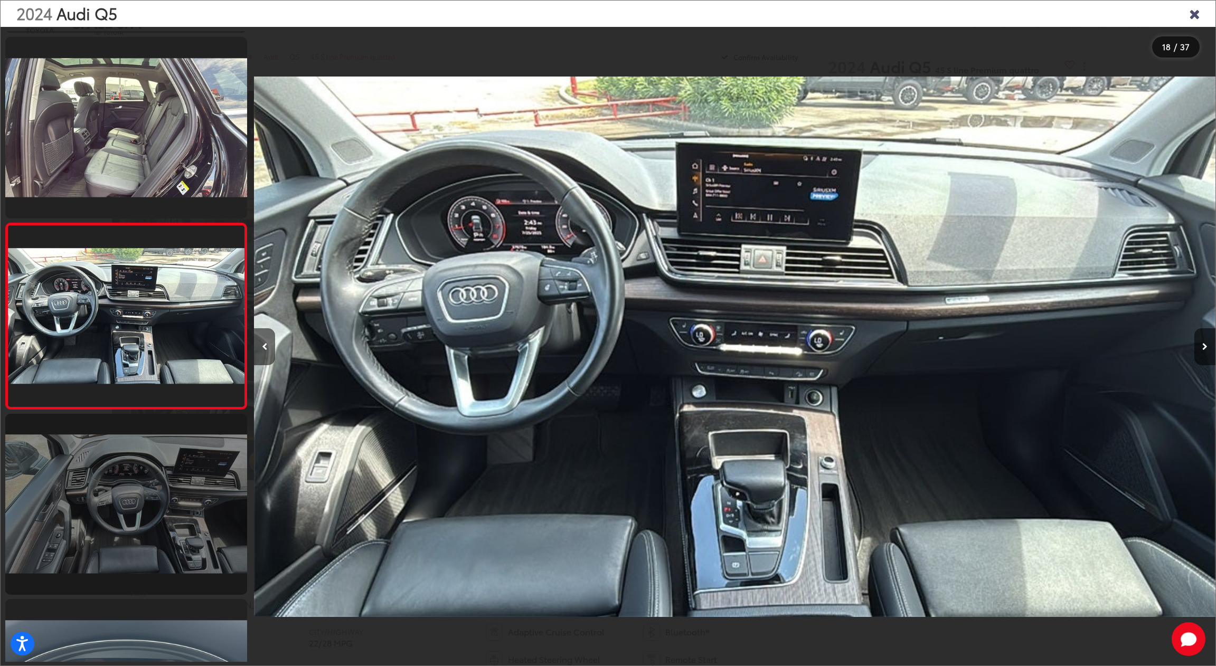
click at [147, 454] on link at bounding box center [126, 505] width 242 height 182
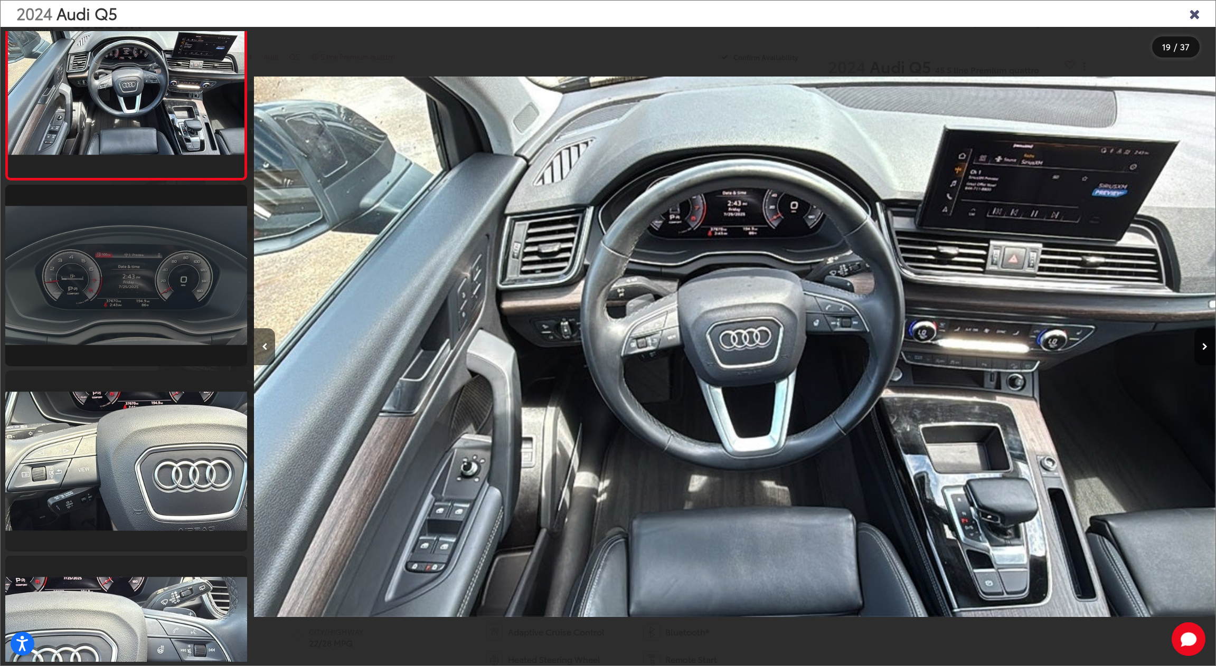
click at [147, 454] on link at bounding box center [126, 462] width 242 height 182
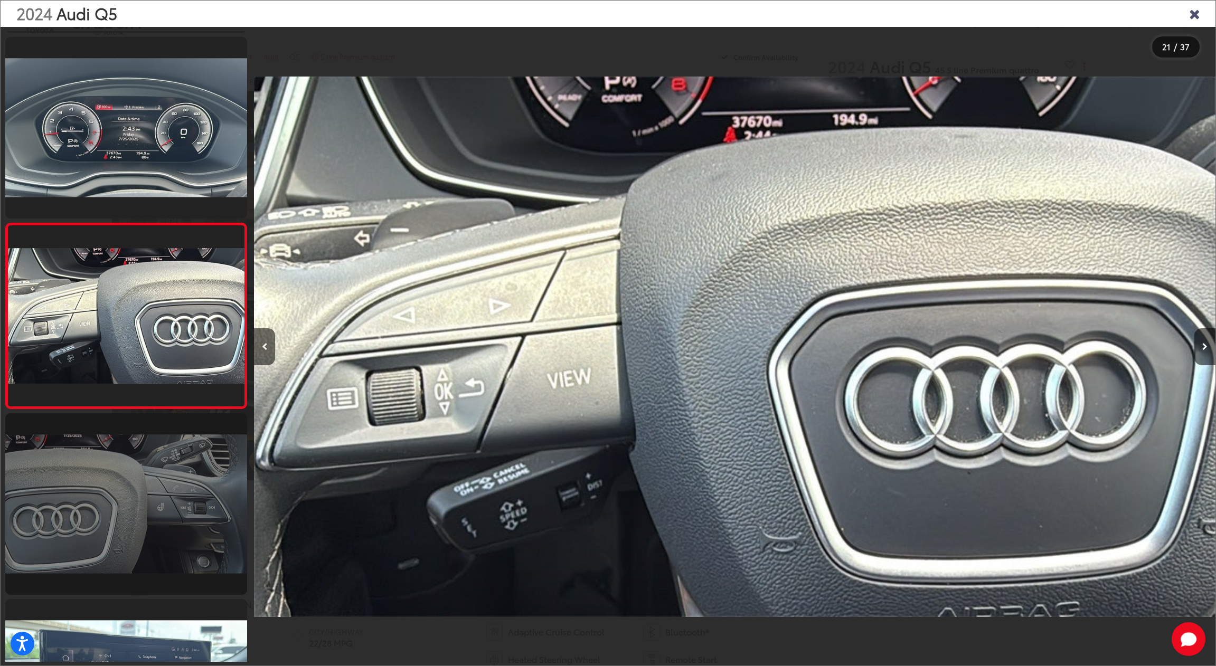
click at [146, 459] on link at bounding box center [126, 504] width 242 height 182
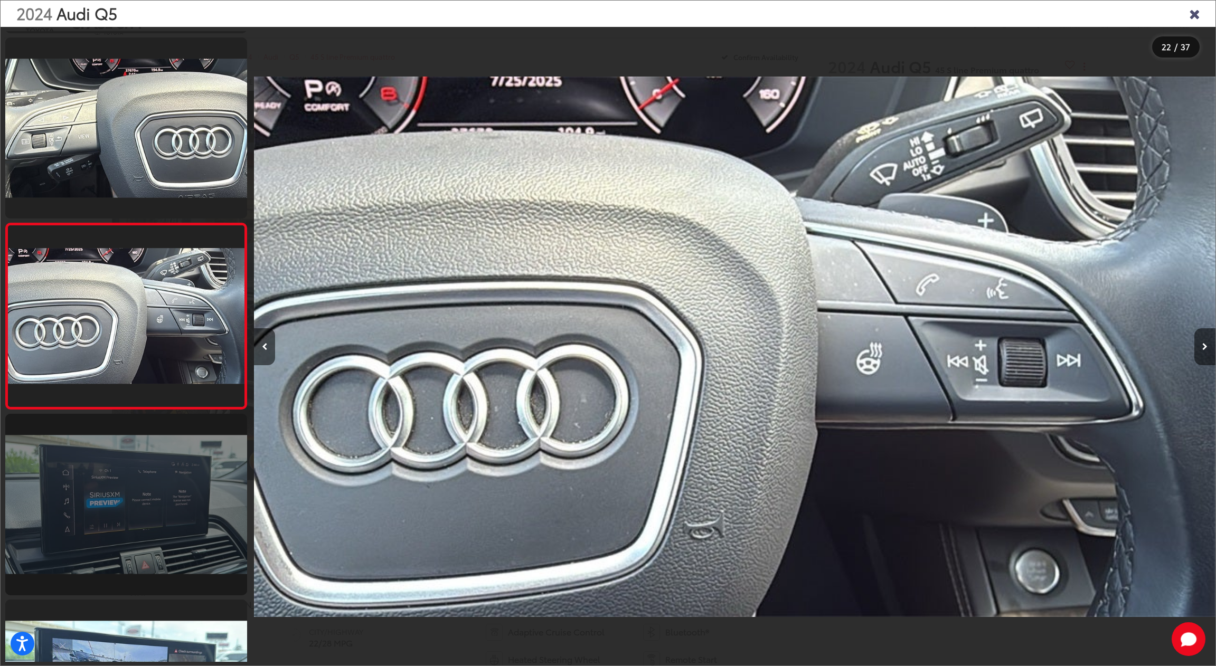
click at [119, 531] on link at bounding box center [126, 505] width 242 height 182
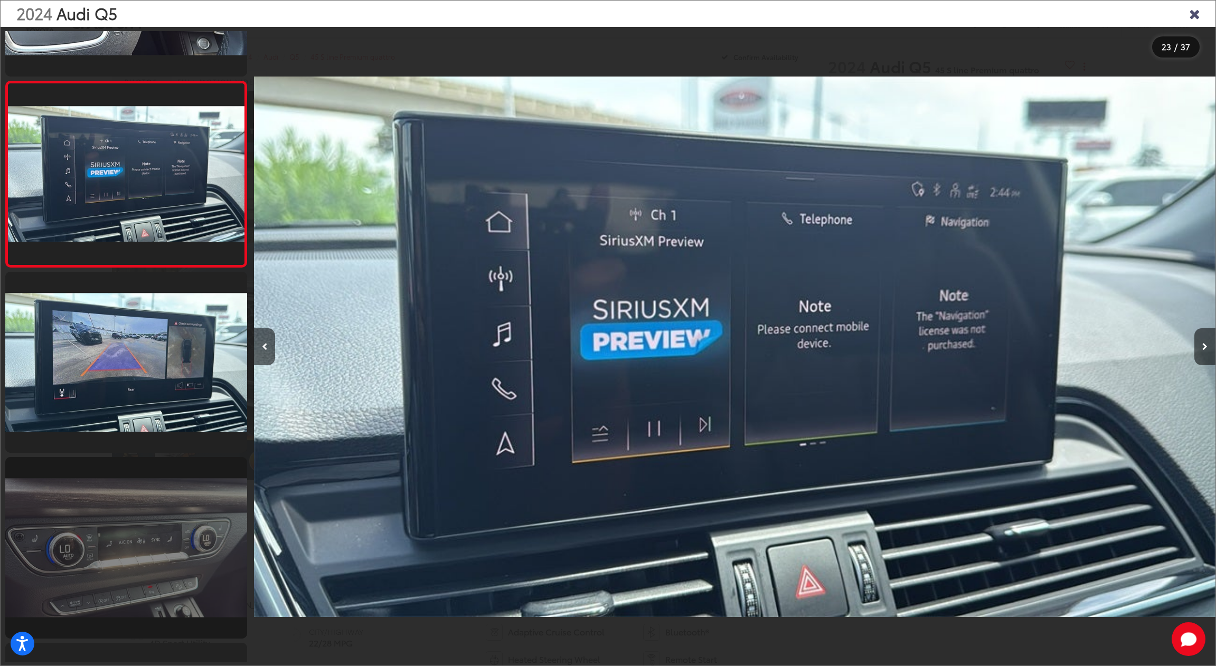
click at [120, 522] on link at bounding box center [126, 548] width 242 height 182
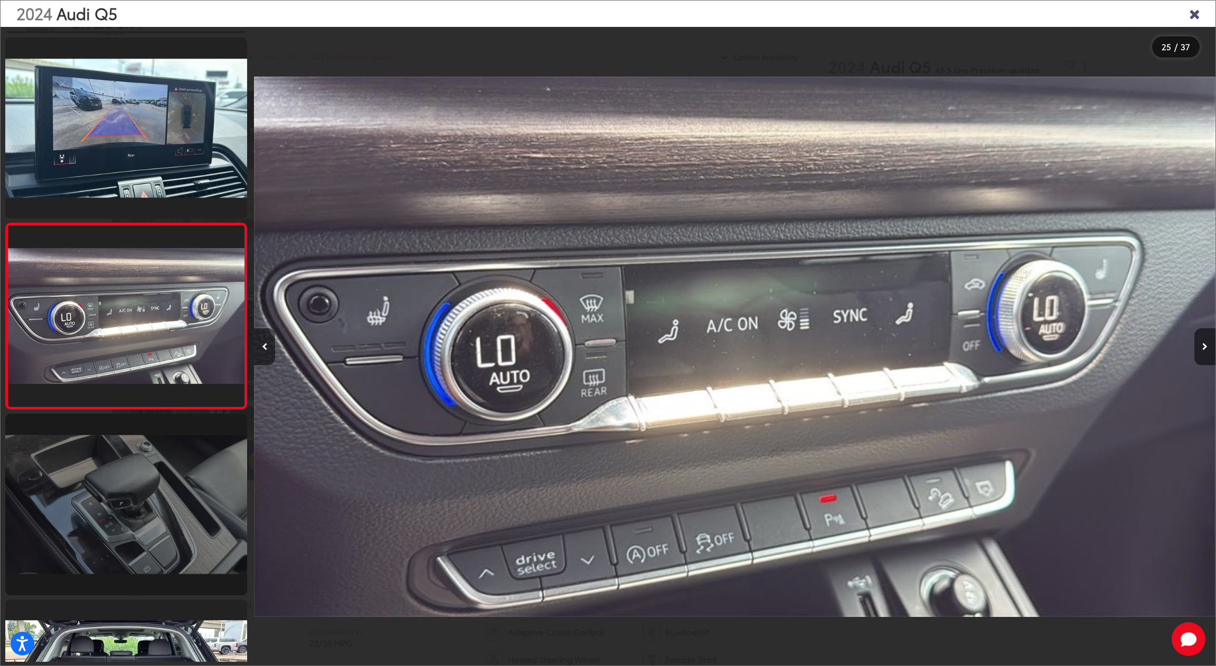
click at [124, 521] on link at bounding box center [126, 505] width 242 height 182
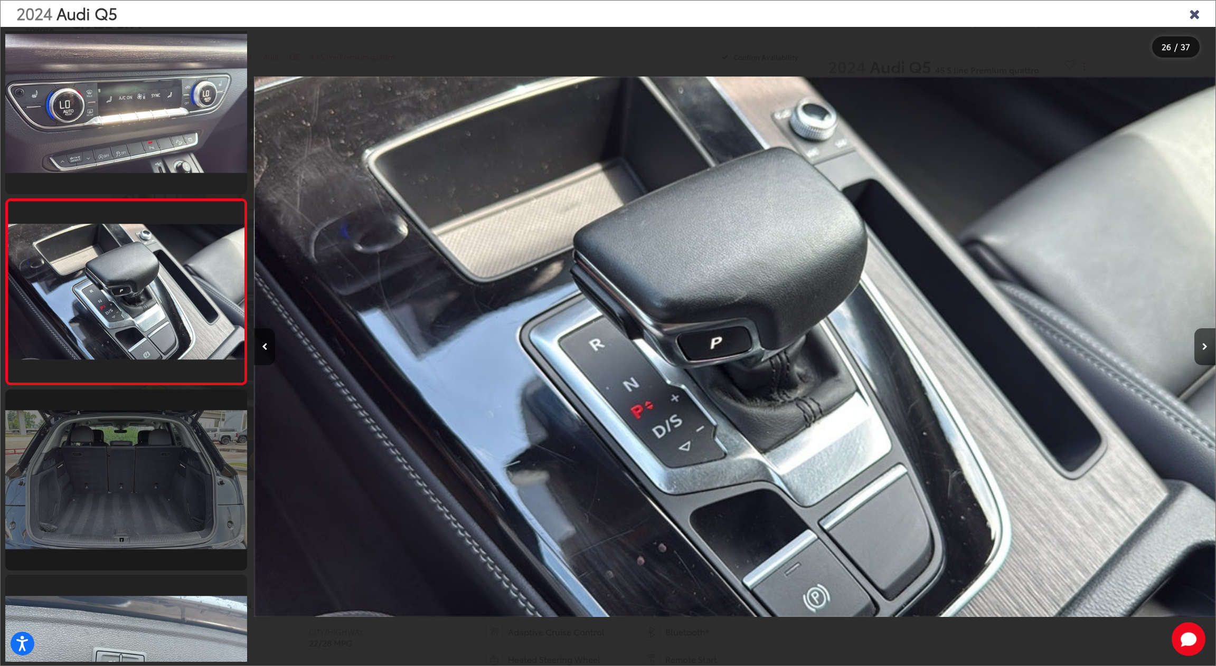
click at [124, 521] on link at bounding box center [126, 481] width 242 height 182
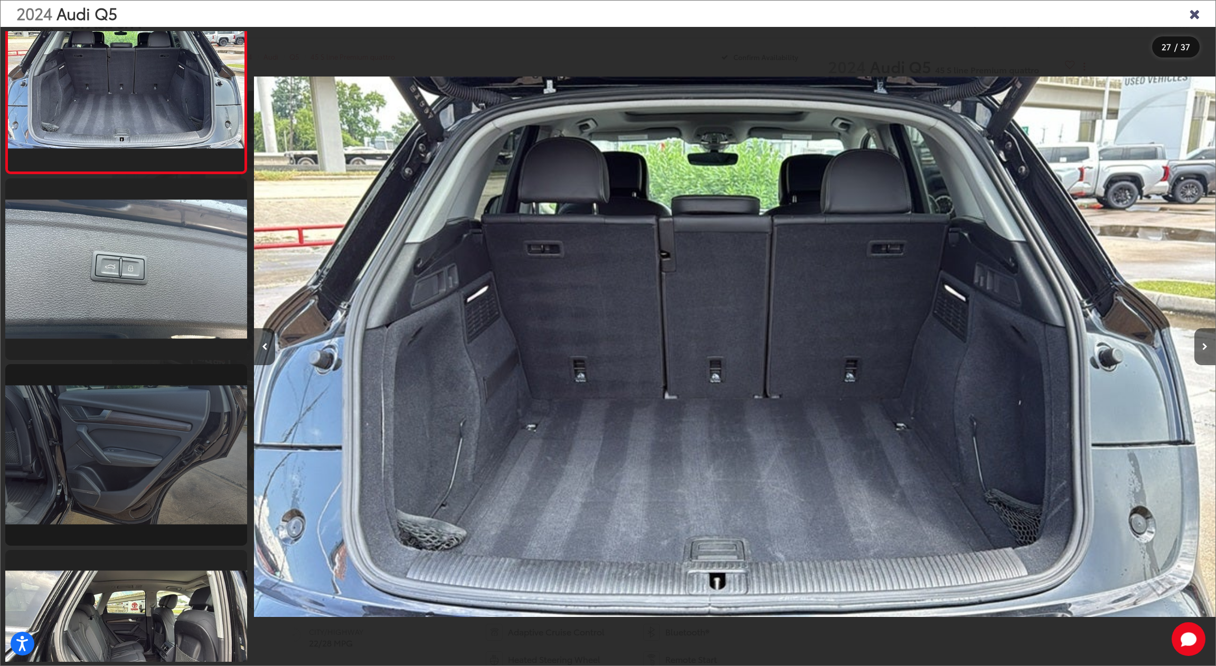
click at [127, 469] on link at bounding box center [126, 455] width 242 height 182
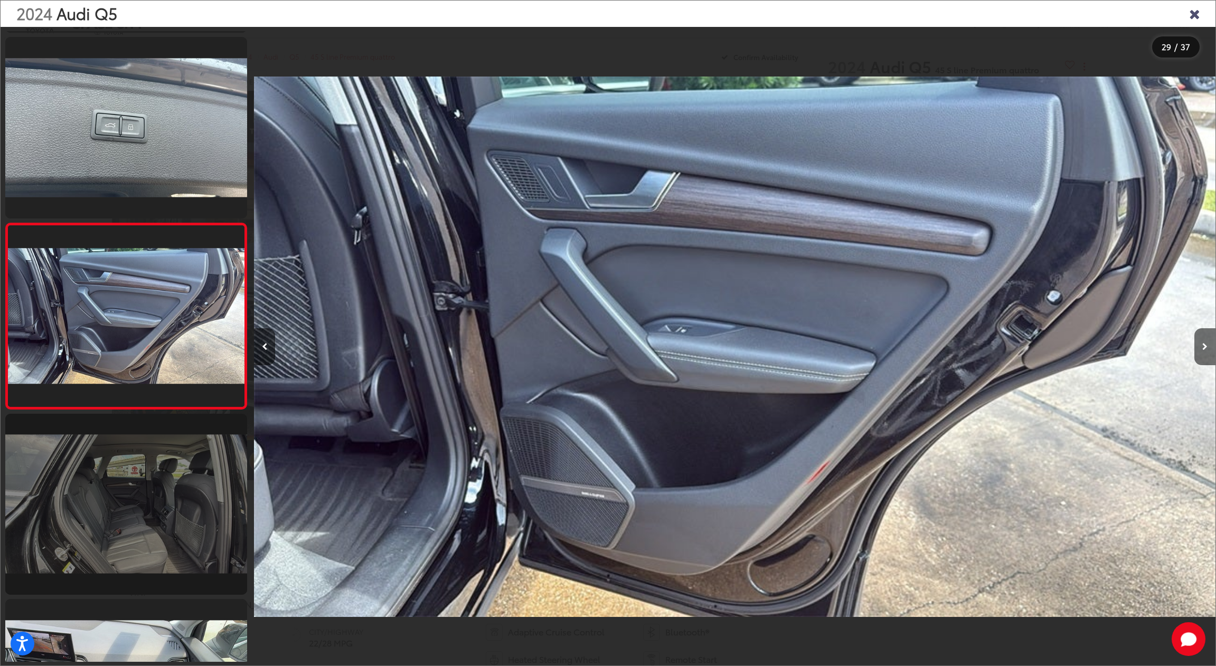
click at [130, 513] on link at bounding box center [126, 505] width 242 height 182
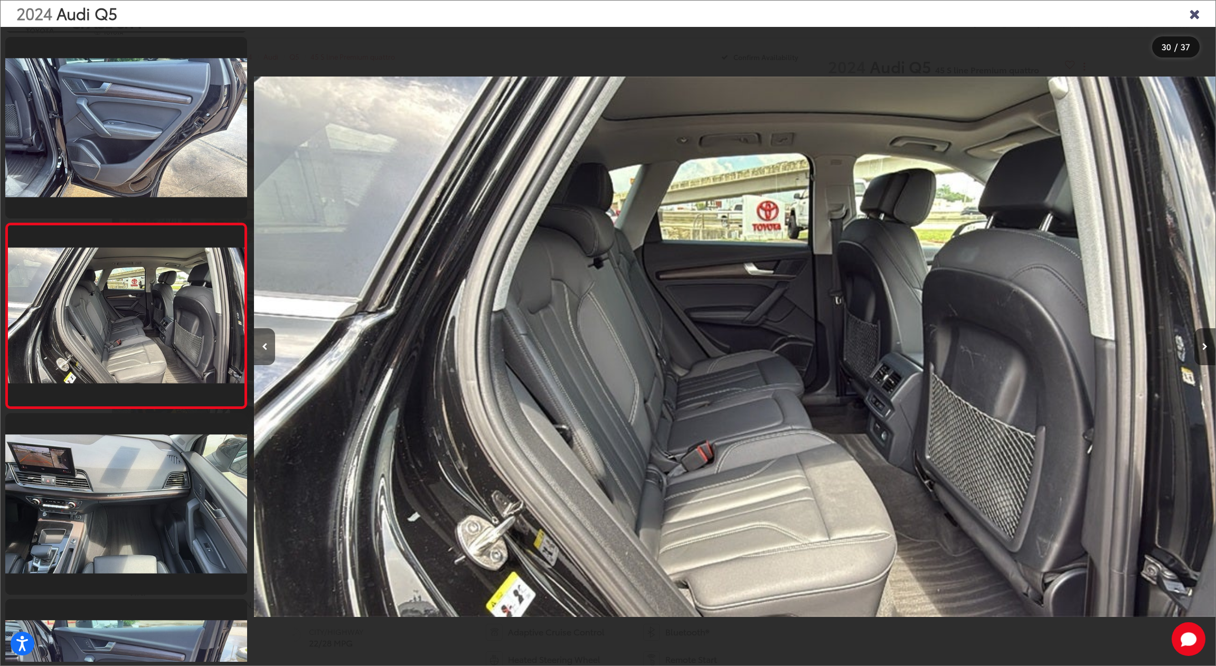
click at [1197, 13] on icon "Close gallery" at bounding box center [1194, 13] width 11 height 14
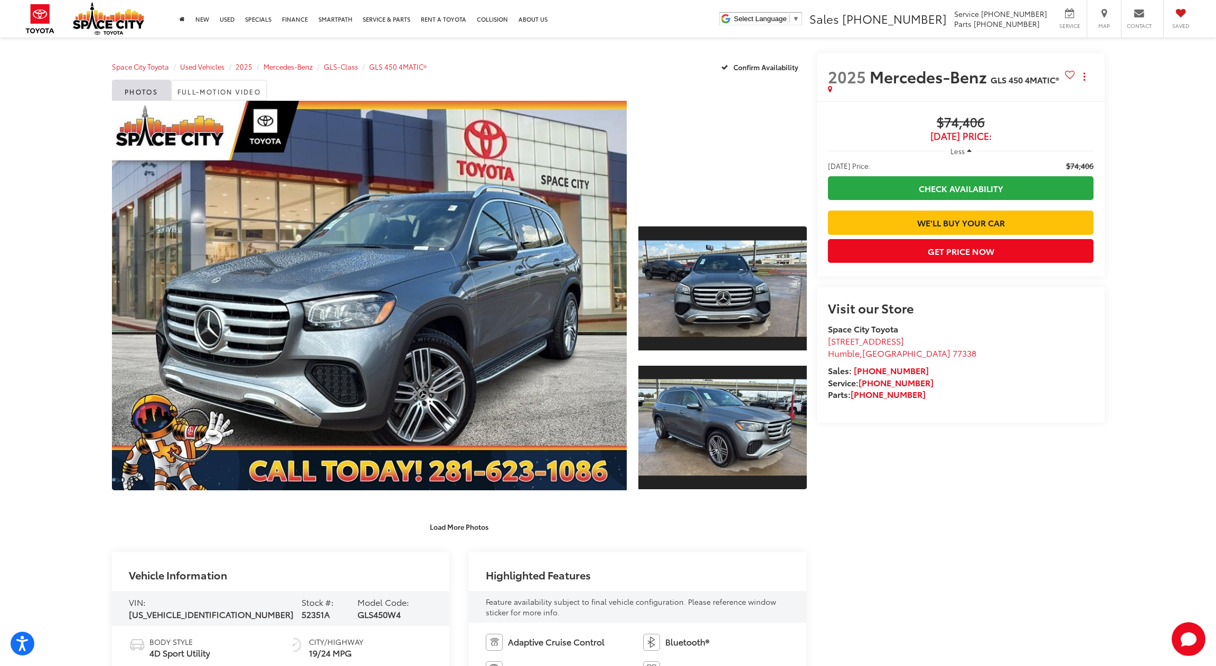
click at [687, 191] on div at bounding box center [722, 157] width 168 height 112
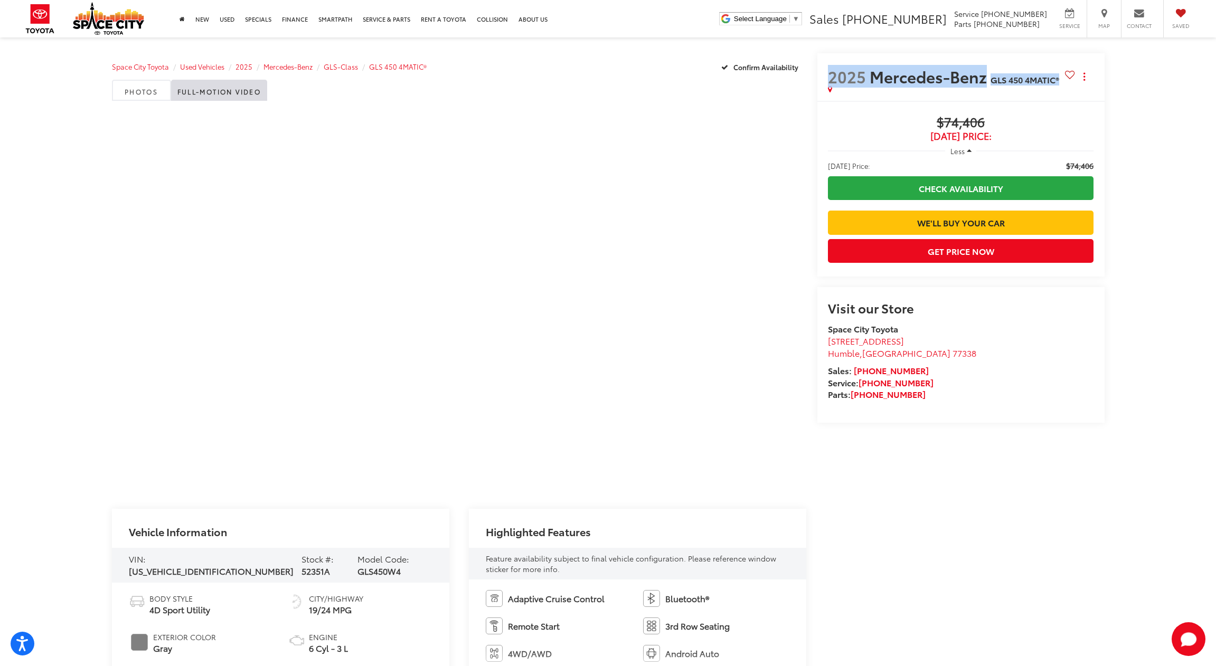
drag, startPoint x: 899, startPoint y: 90, endPoint x: 824, endPoint y: 79, distance: 75.7
click at [824, 79] on div "2025 Mercedes-Benz GLS 450 4MATIC® Copy Link Share Print" at bounding box center [960, 77] width 287 height 48
copy h2 "2025 Mercedes-Benz GLS 450 4MATIC®"
